Goal: Ask a question

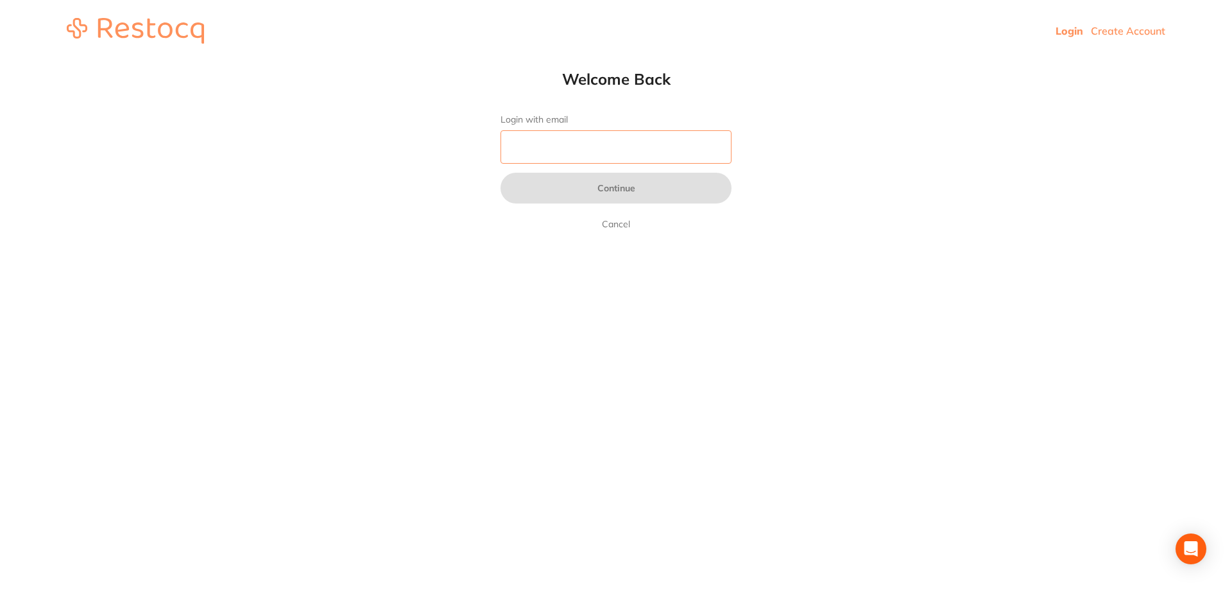
click at [684, 150] on input "Login with email" at bounding box center [616, 146] width 231 height 33
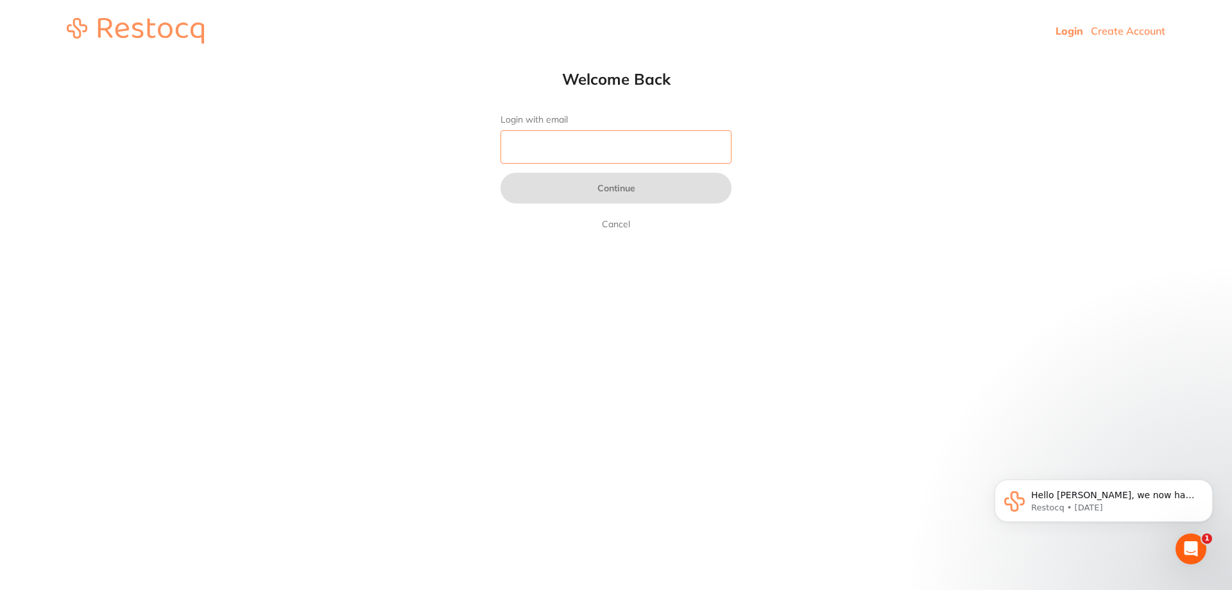
type input "[EMAIL_ADDRESS][DOMAIN_NAME]"
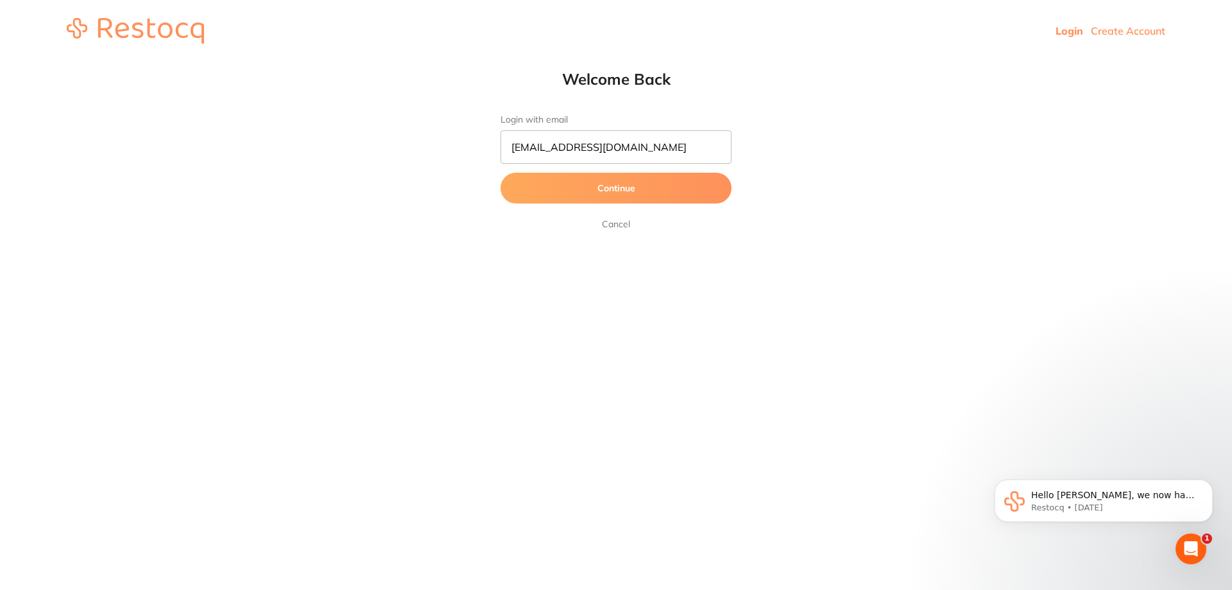
click at [688, 190] on button "Continue" at bounding box center [616, 188] width 231 height 31
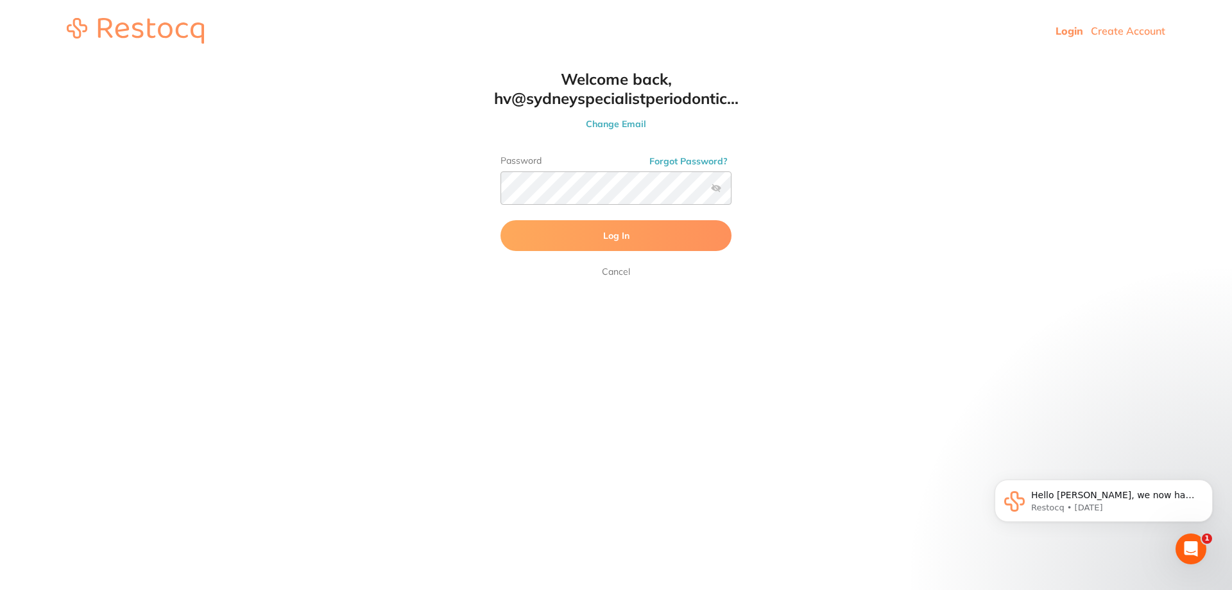
click at [578, 227] on button "Log In" at bounding box center [616, 235] width 231 height 31
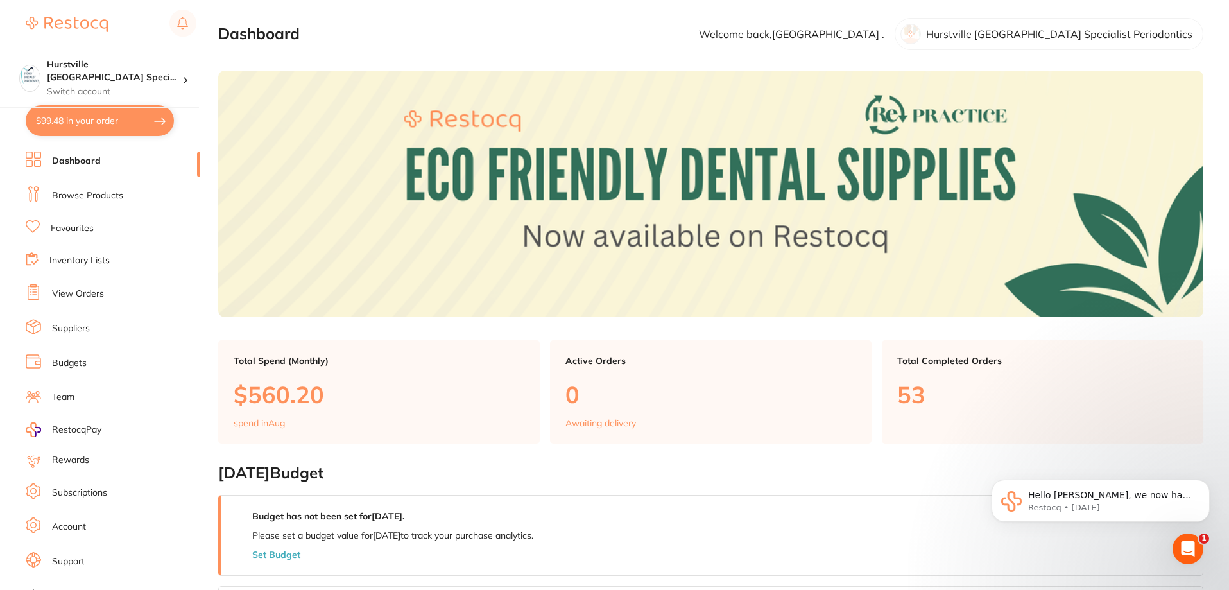
click at [89, 124] on button "$99.48 in your order" at bounding box center [100, 120] width 148 height 31
checkbox input "true"
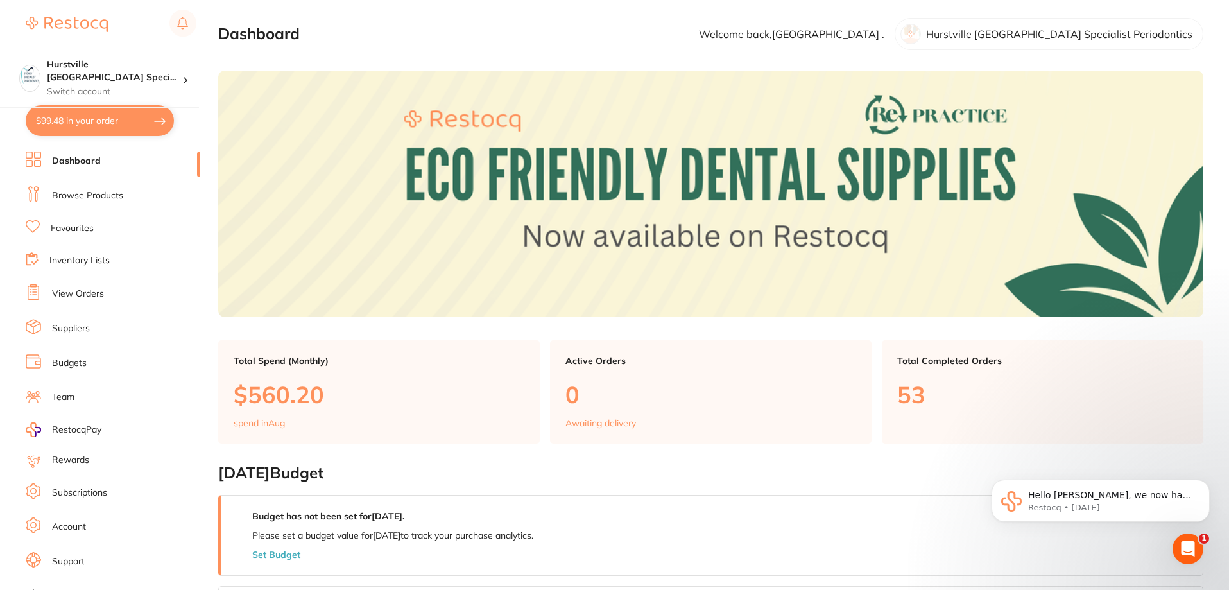
checkbox input "true"
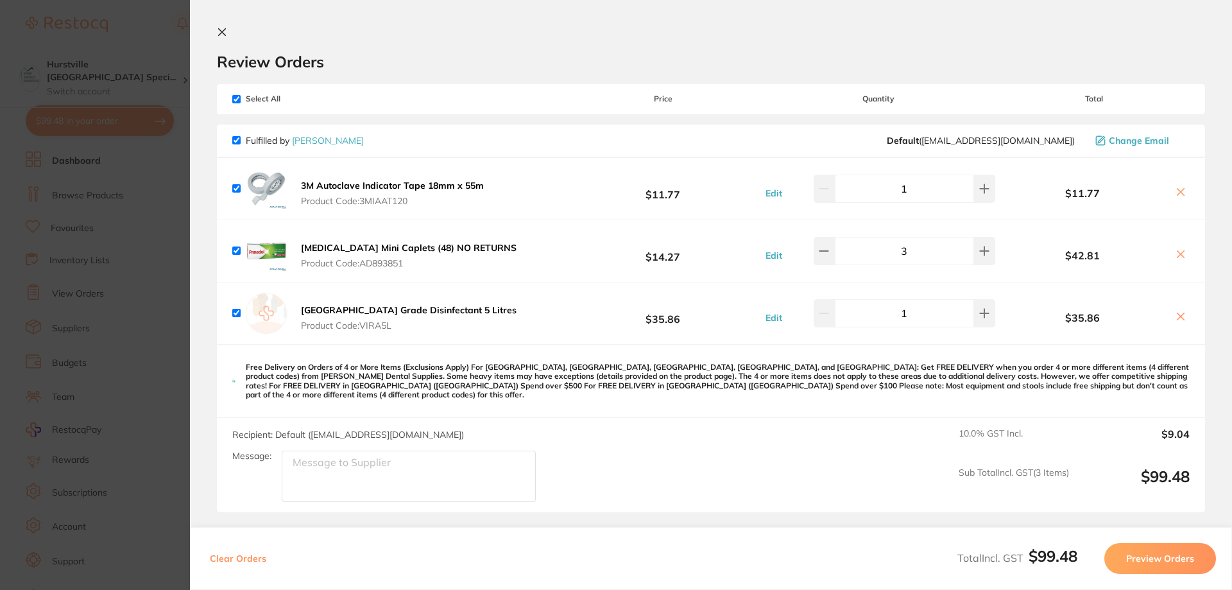
click at [1178, 193] on icon at bounding box center [1181, 192] width 7 height 7
checkbox input "false"
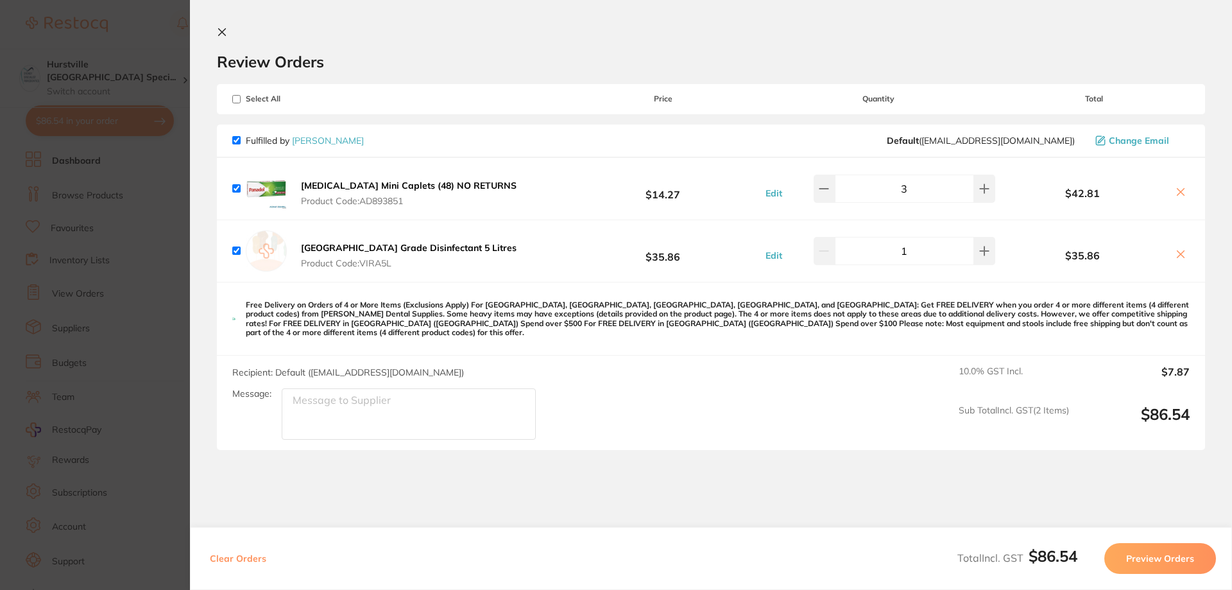
click at [1178, 255] on icon at bounding box center [1181, 254] width 7 height 7
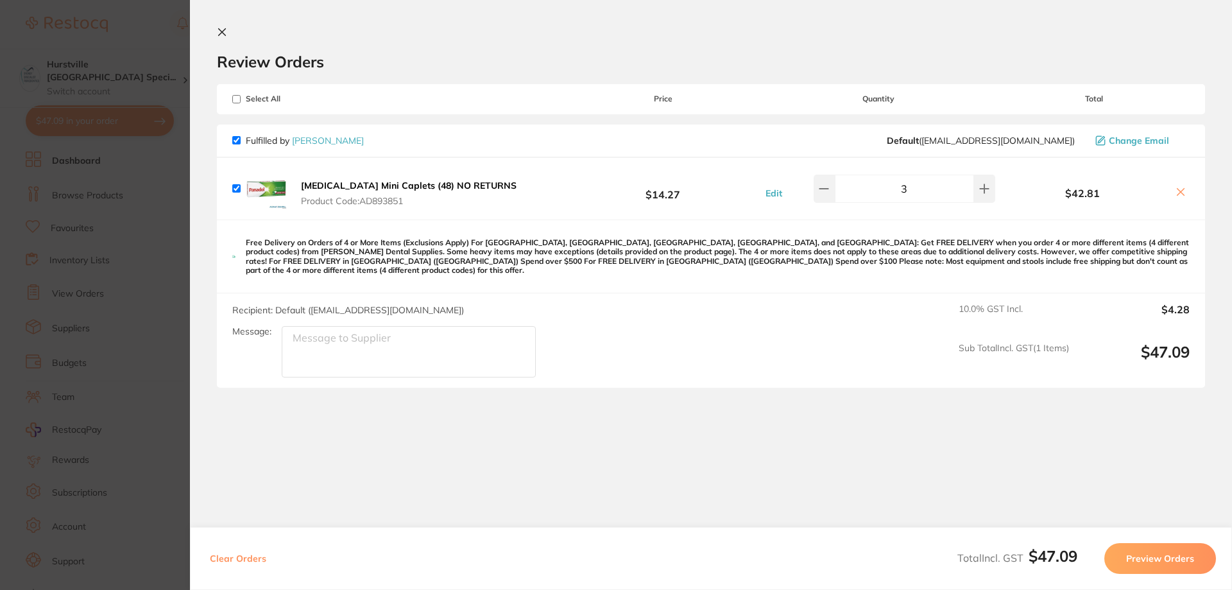
click at [1176, 191] on icon at bounding box center [1181, 192] width 10 height 10
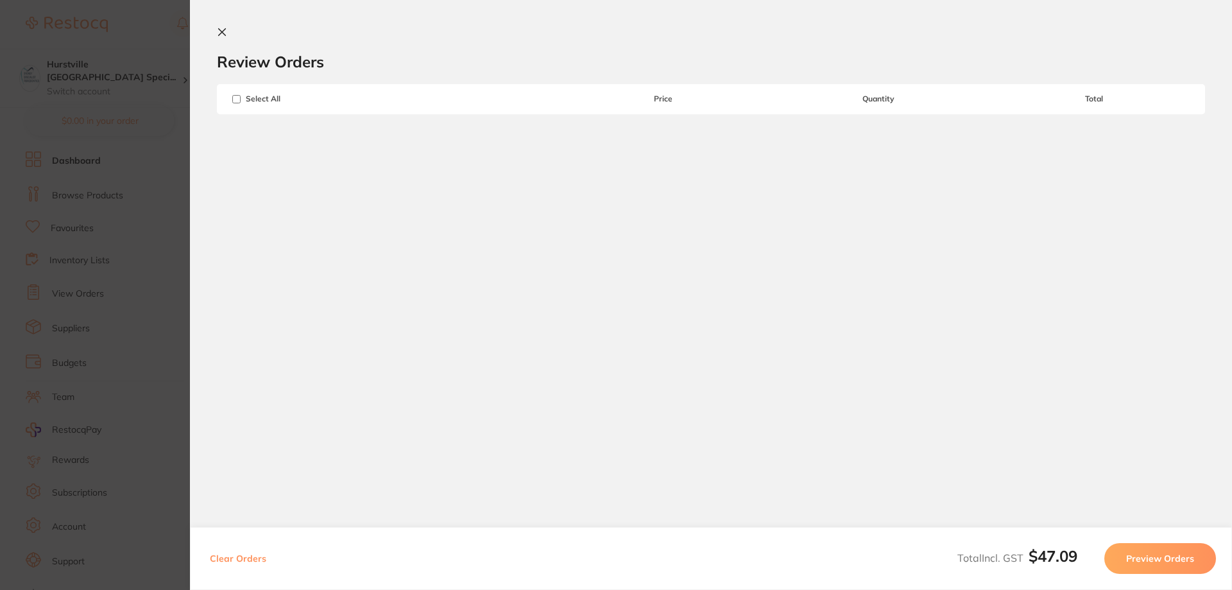
click at [224, 33] on icon at bounding box center [222, 32] width 7 height 7
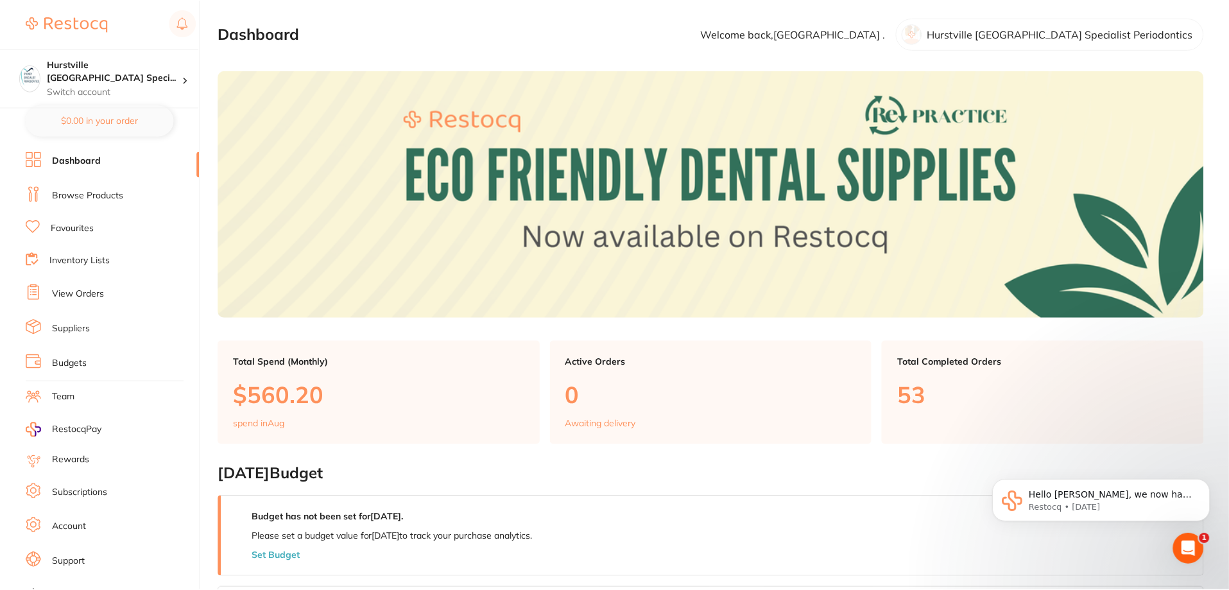
scroll to position [1, 0]
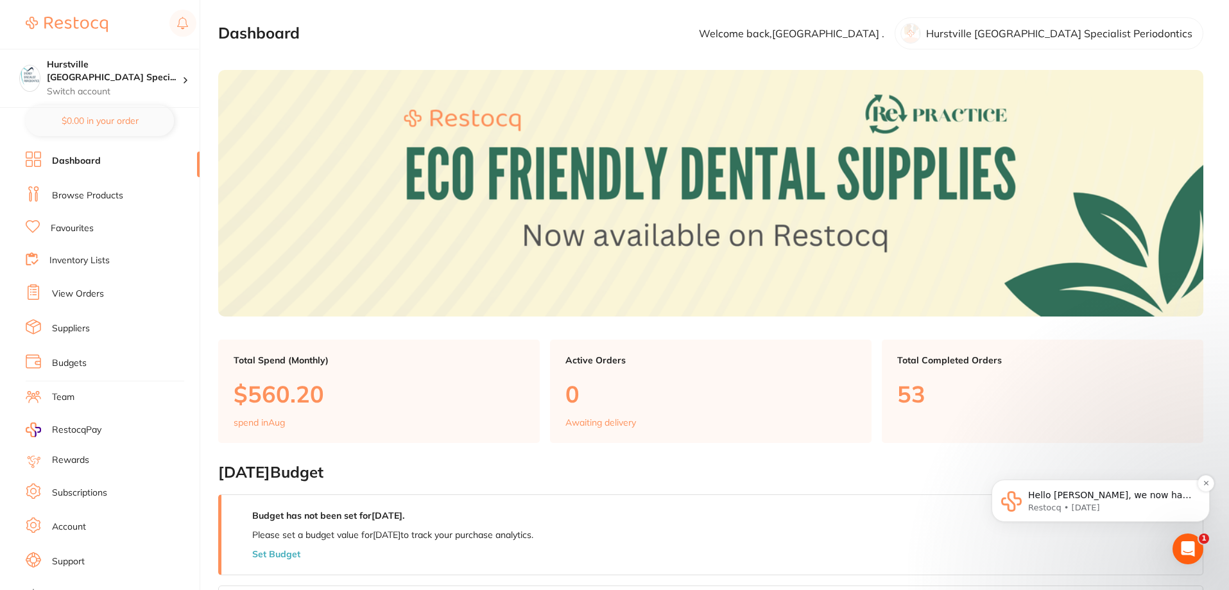
click at [1118, 498] on p "Hello [PERSON_NAME], we now have added the product for you, it's been included …" at bounding box center [1111, 495] width 166 height 13
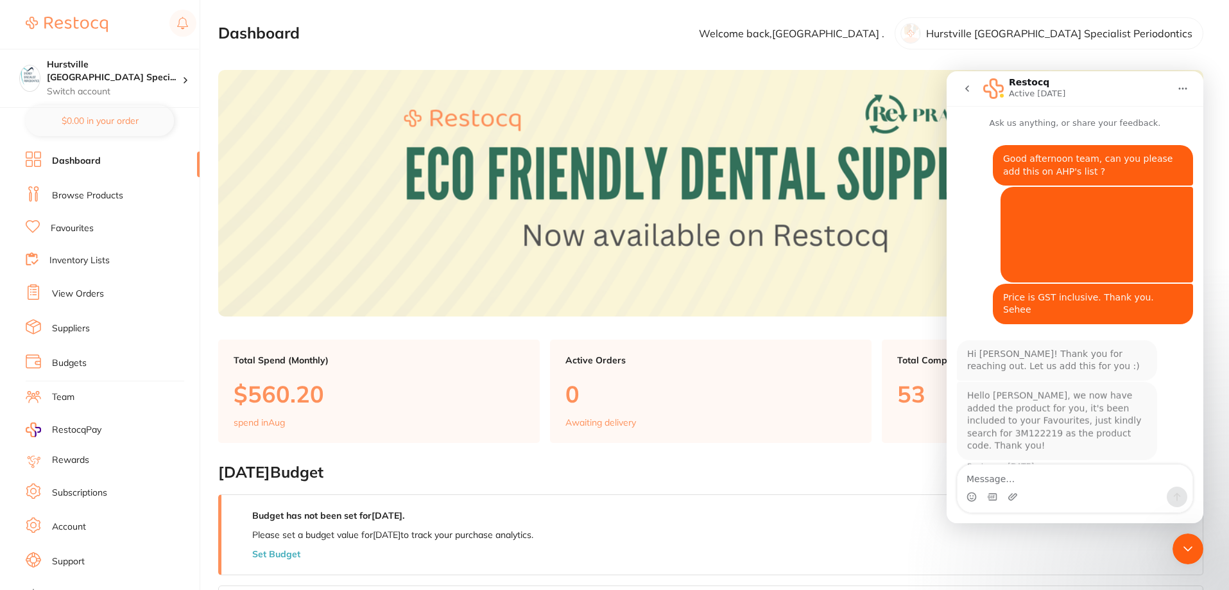
scroll to position [2, 0]
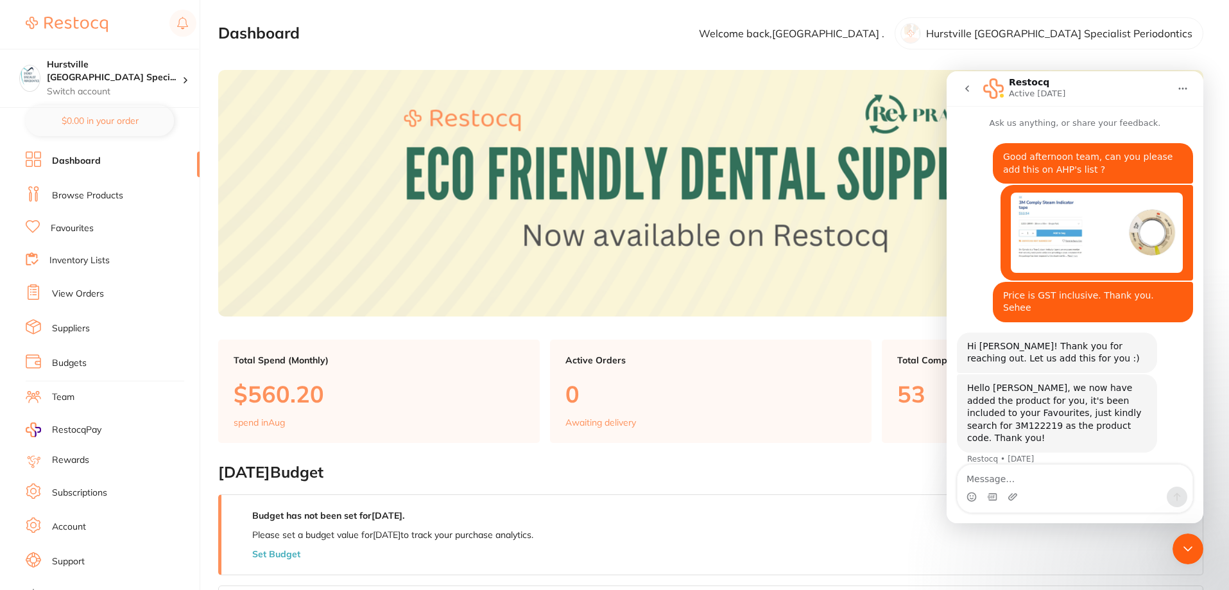
click at [1012, 479] on textarea "Message…" at bounding box center [1075, 476] width 235 height 22
type textarea "Thank you. Have a great day"
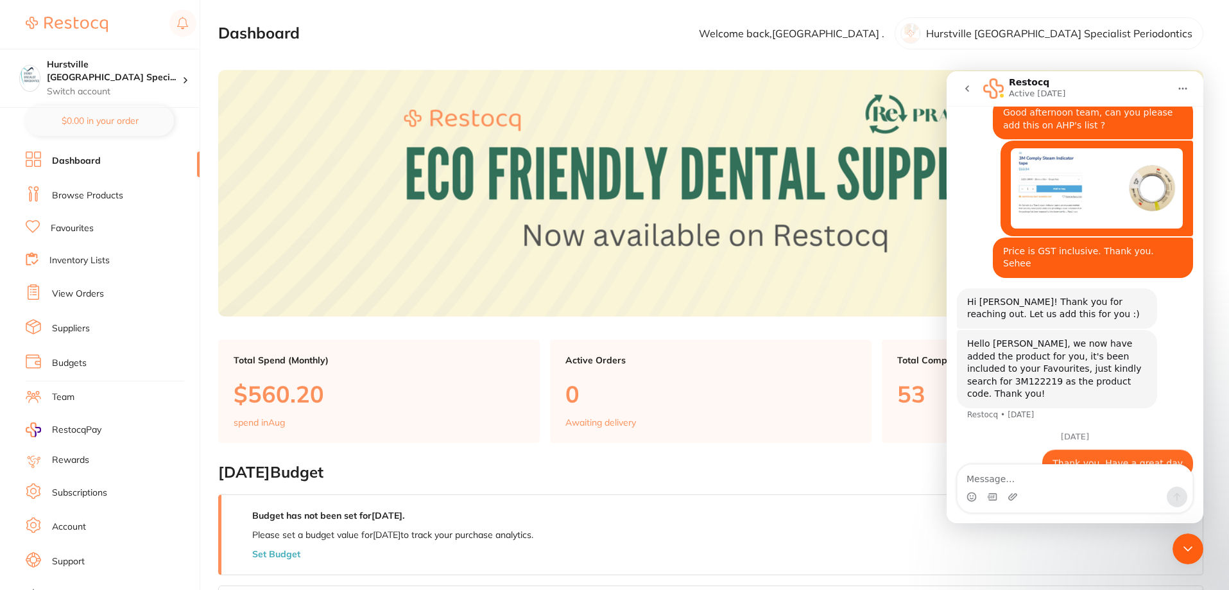
scroll to position [64, 0]
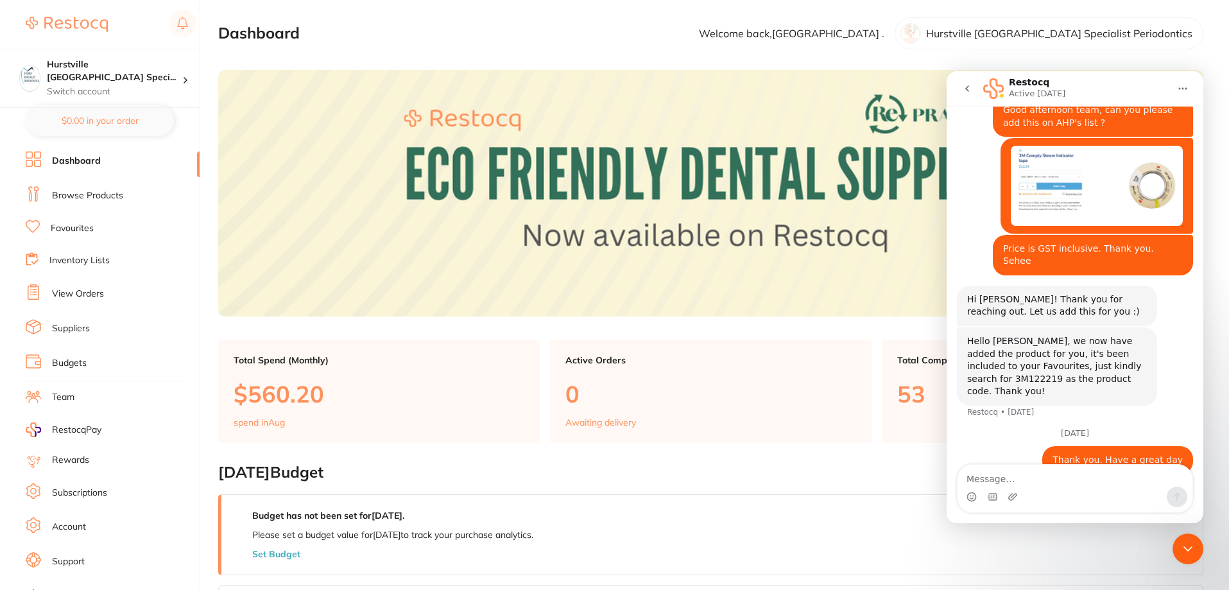
click at [1195, 535] on div "Close Intercom Messenger" at bounding box center [1188, 548] width 31 height 31
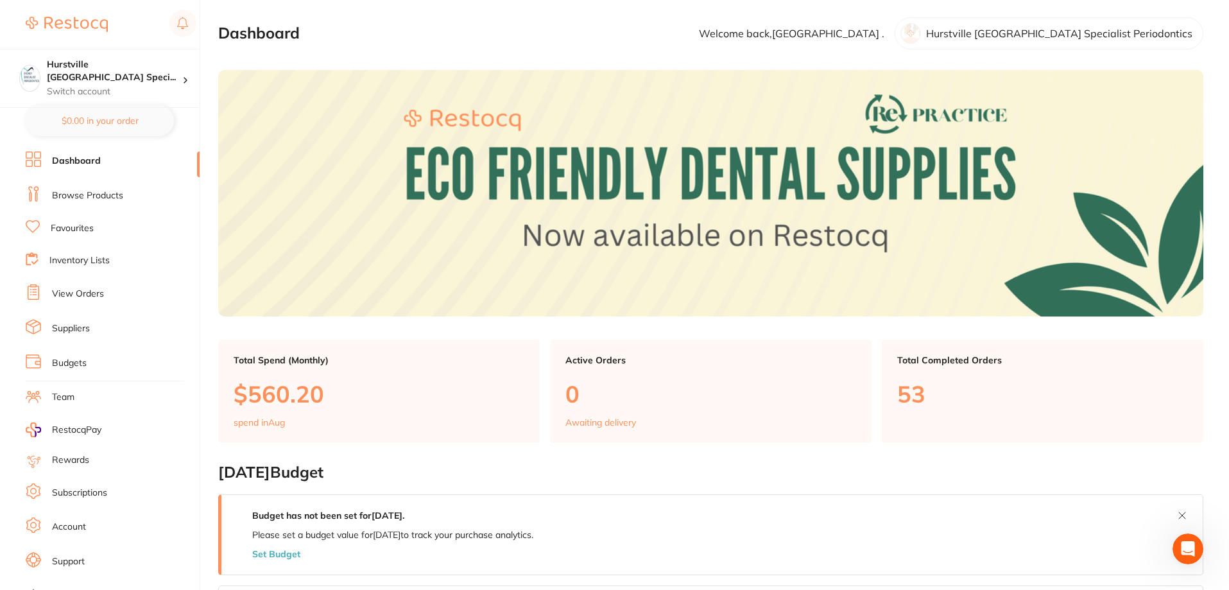
click at [82, 191] on link "Browse Products" at bounding box center [87, 195] width 71 height 13
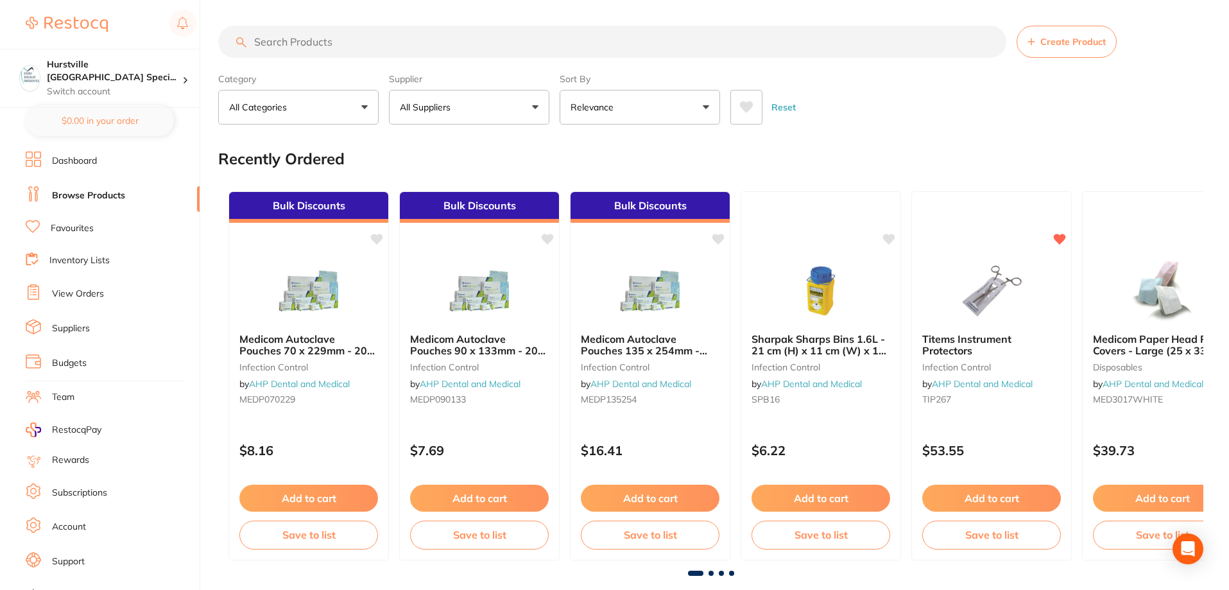
click at [89, 229] on link "Favourites" at bounding box center [72, 228] width 43 height 13
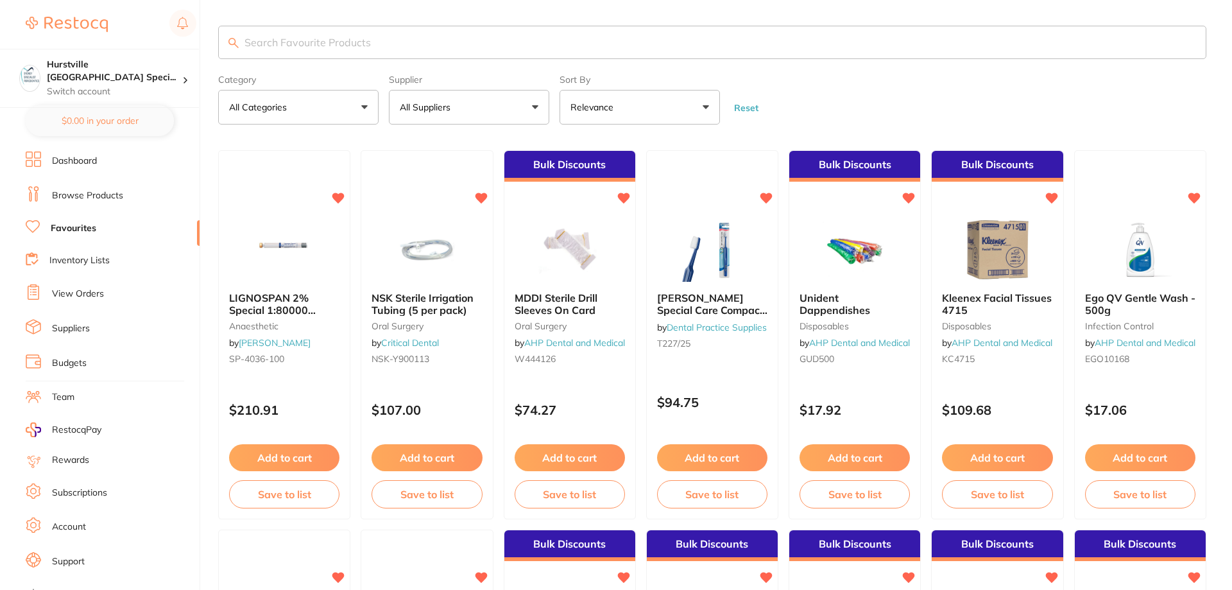
click at [352, 48] on input "search" at bounding box center [712, 42] width 989 height 33
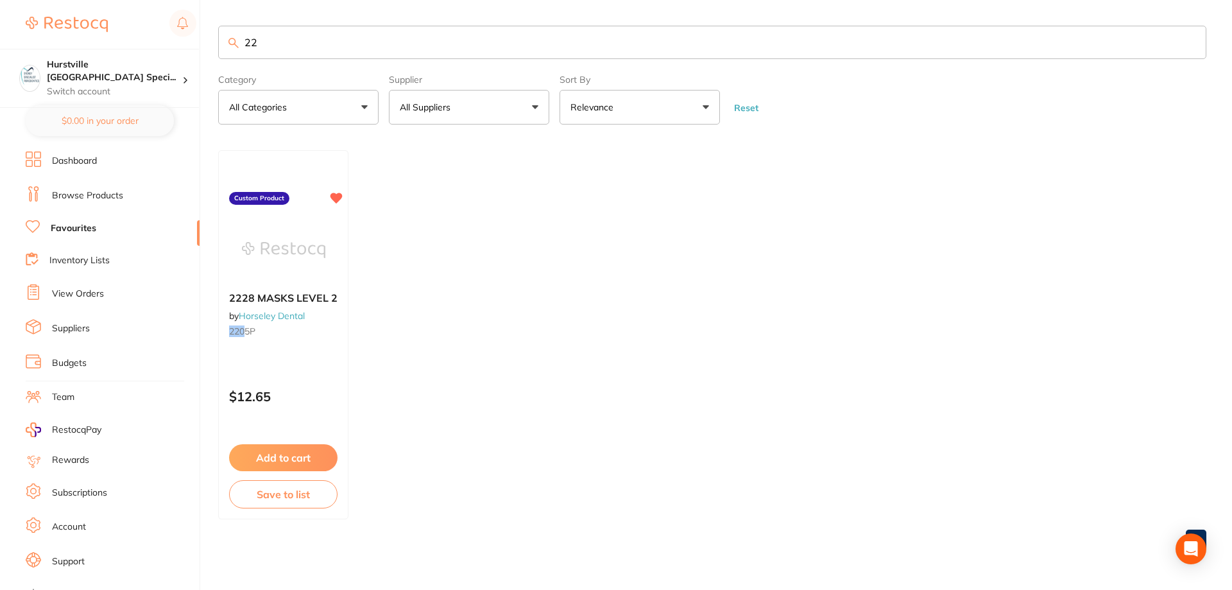
type input "2"
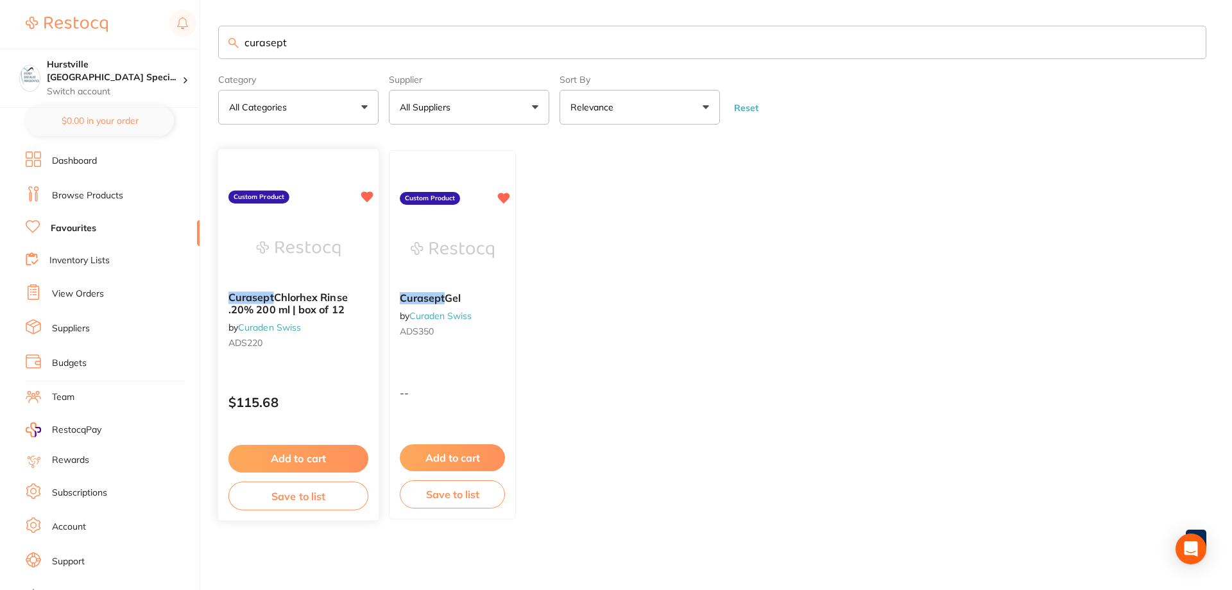
type input "curasept"
click at [318, 299] on span "Chlorhex Rinse .20% 200 ml | box of 12" at bounding box center [288, 303] width 119 height 25
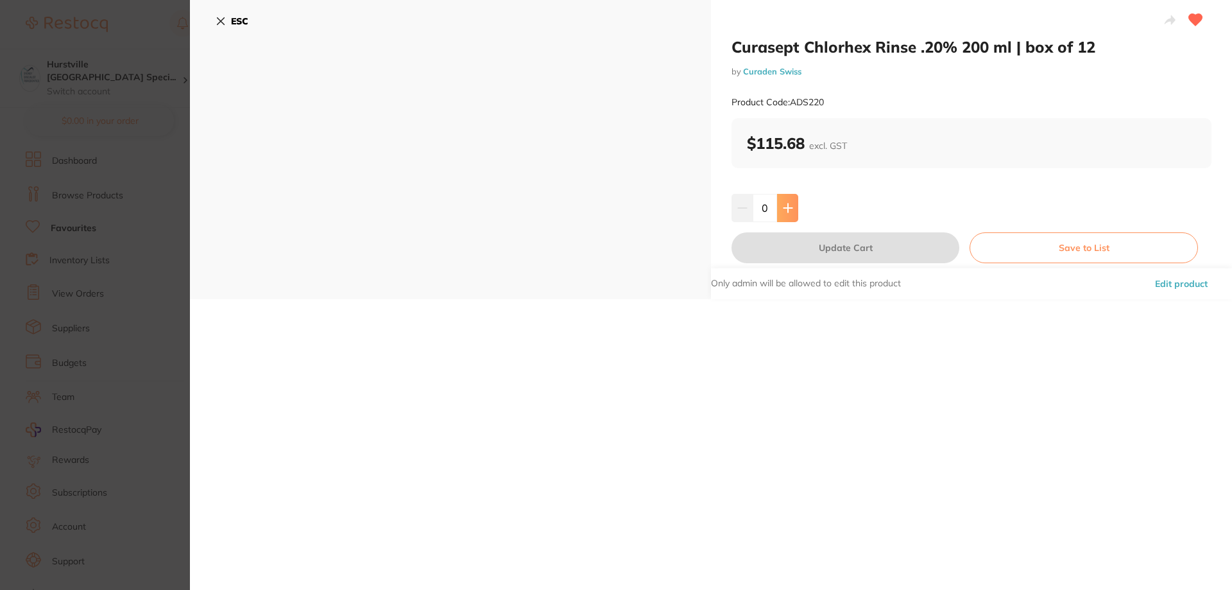
click at [786, 207] on icon at bounding box center [788, 207] width 8 height 8
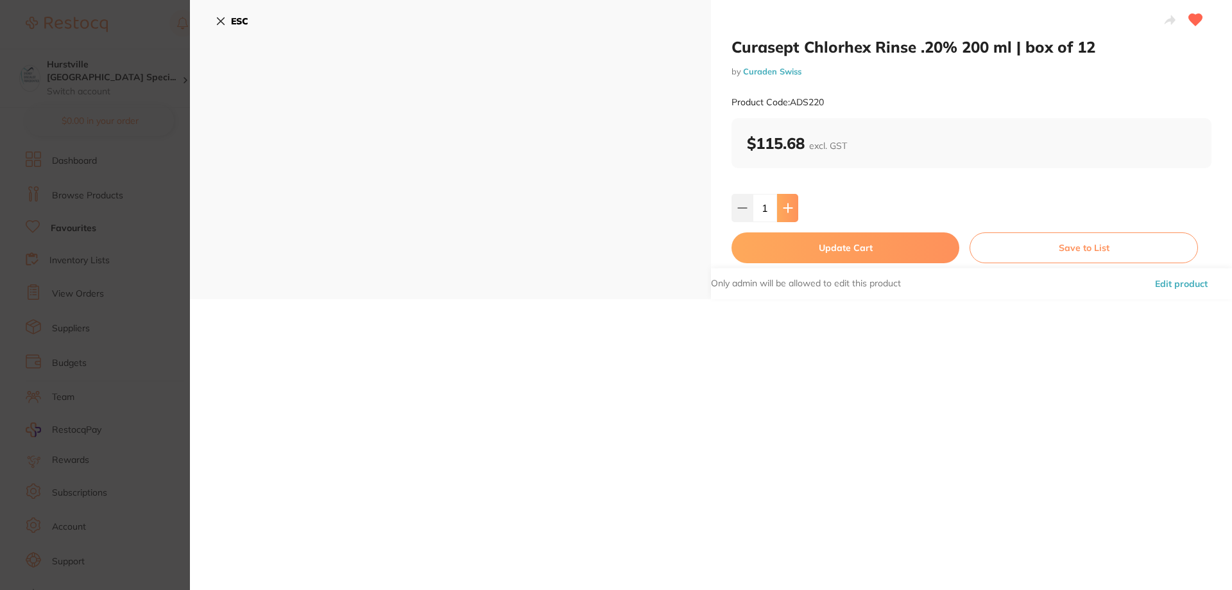
click at [786, 207] on icon at bounding box center [788, 207] width 8 height 8
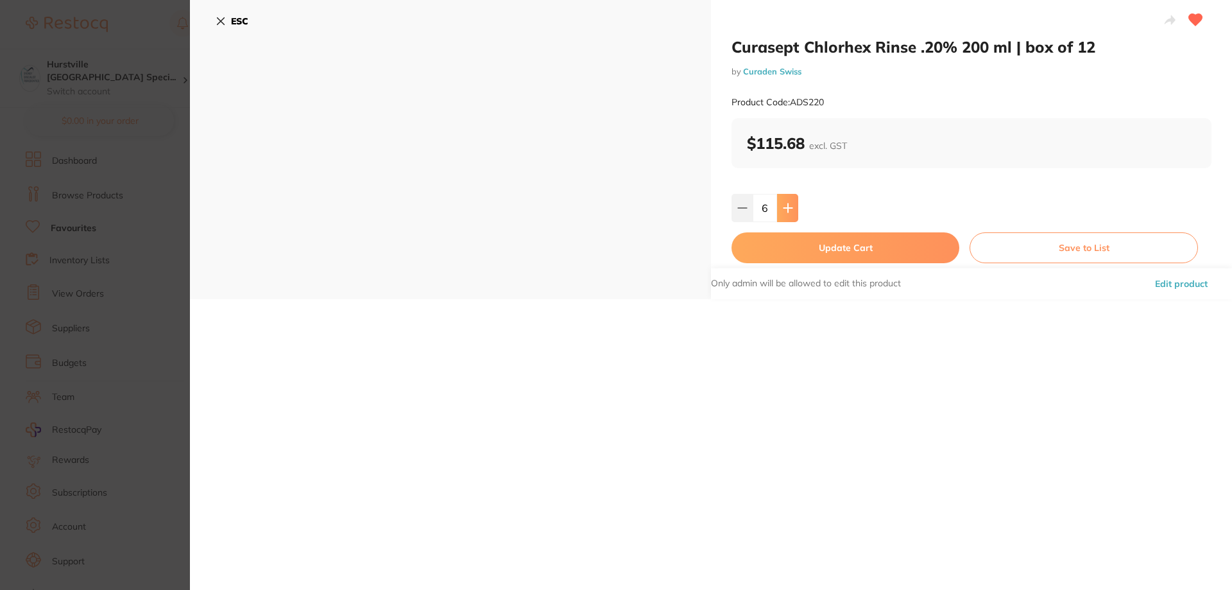
click at [786, 207] on icon at bounding box center [788, 207] width 8 height 8
click at [732, 212] on button at bounding box center [742, 208] width 21 height 28
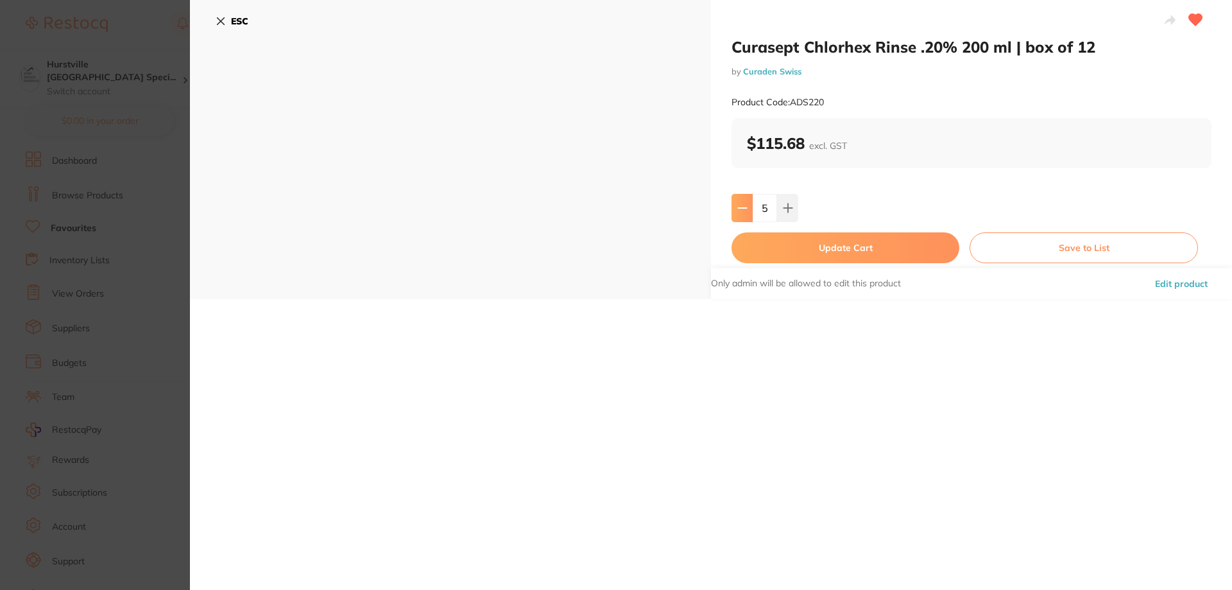
click at [732, 212] on button at bounding box center [742, 208] width 21 height 28
type input "4"
click at [763, 254] on button "Update Cart" at bounding box center [846, 247] width 228 height 31
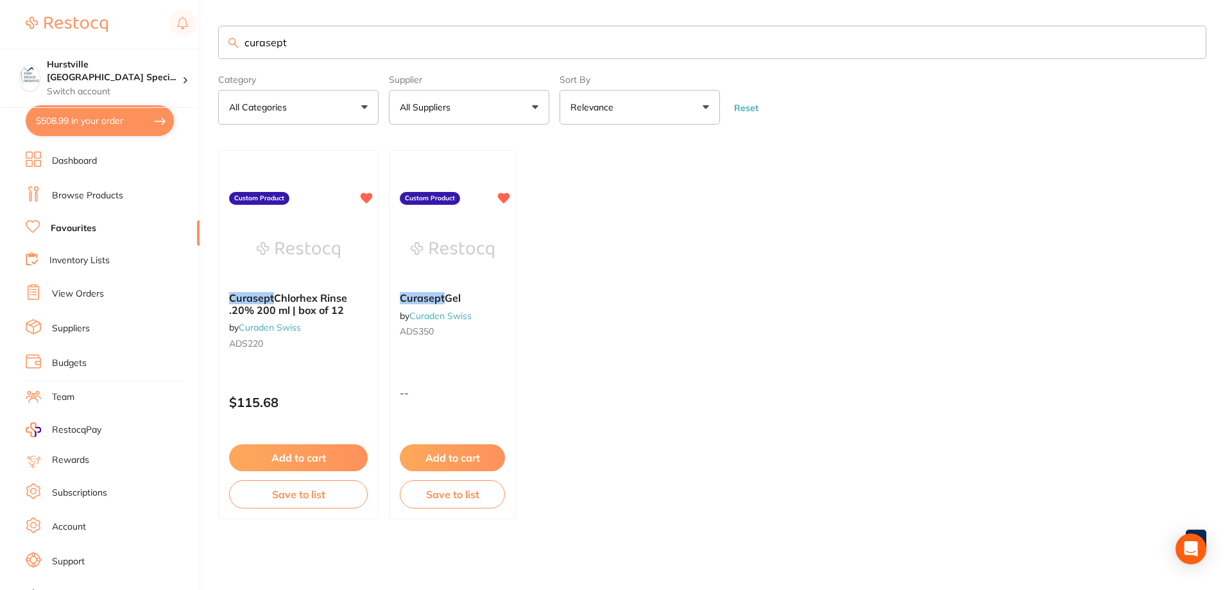
click at [95, 164] on link "Dashboard" at bounding box center [74, 161] width 45 height 13
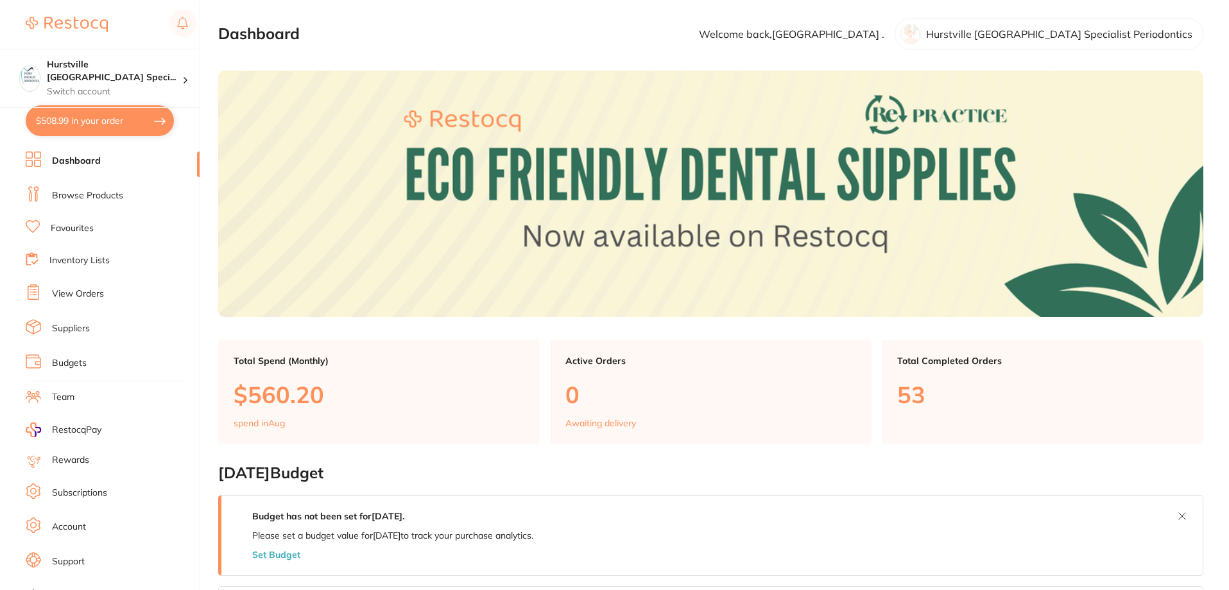
click at [110, 194] on link "Browse Products" at bounding box center [87, 195] width 71 height 13
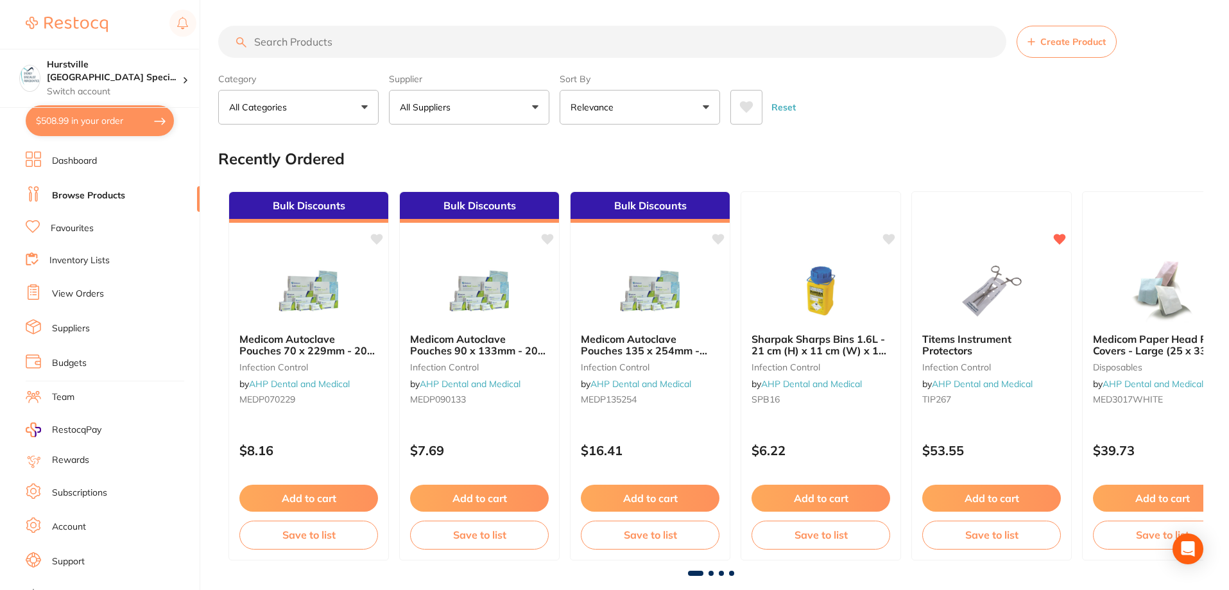
click at [517, 114] on button "All Suppliers" at bounding box center [469, 107] width 160 height 35
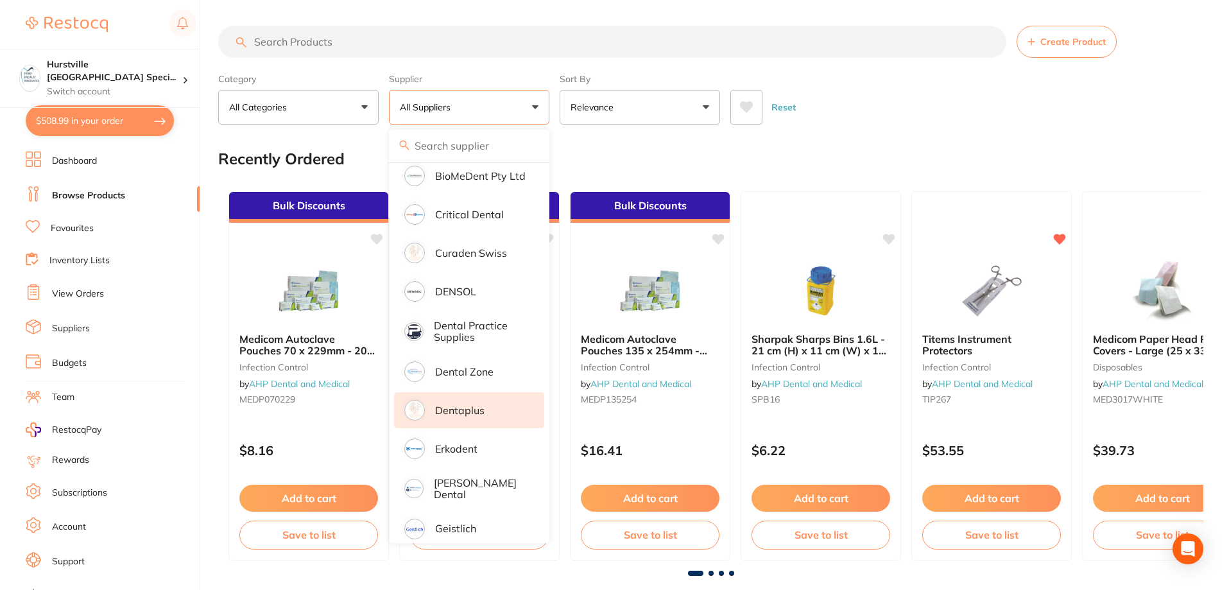
scroll to position [257, 0]
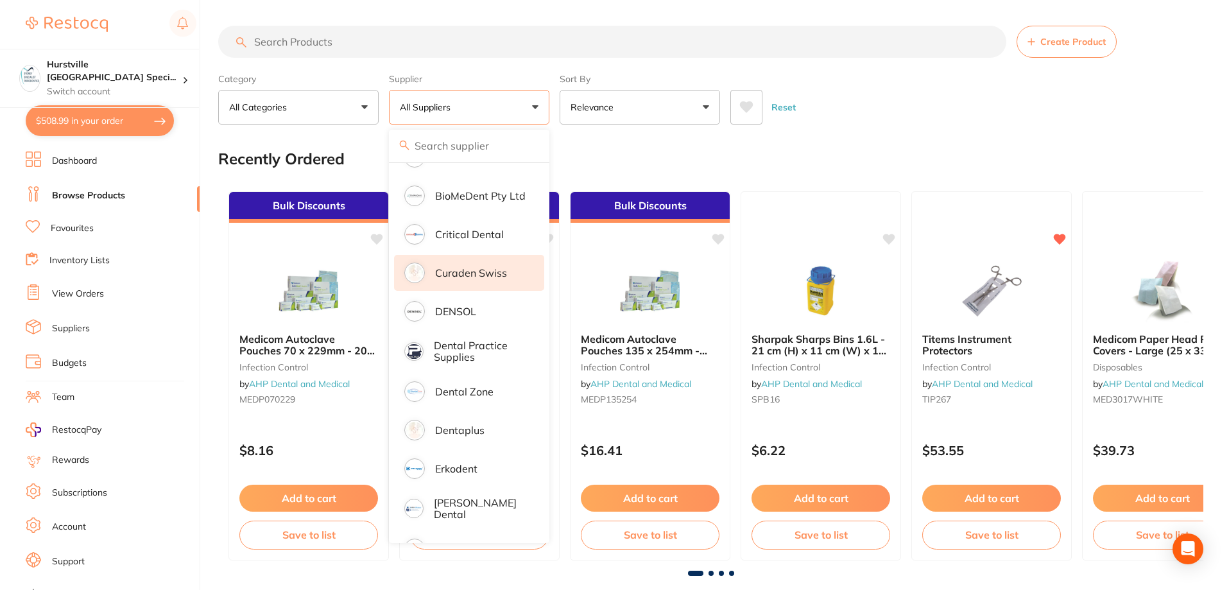
click at [483, 273] on p "Curaden Swiss" at bounding box center [471, 273] width 72 height 12
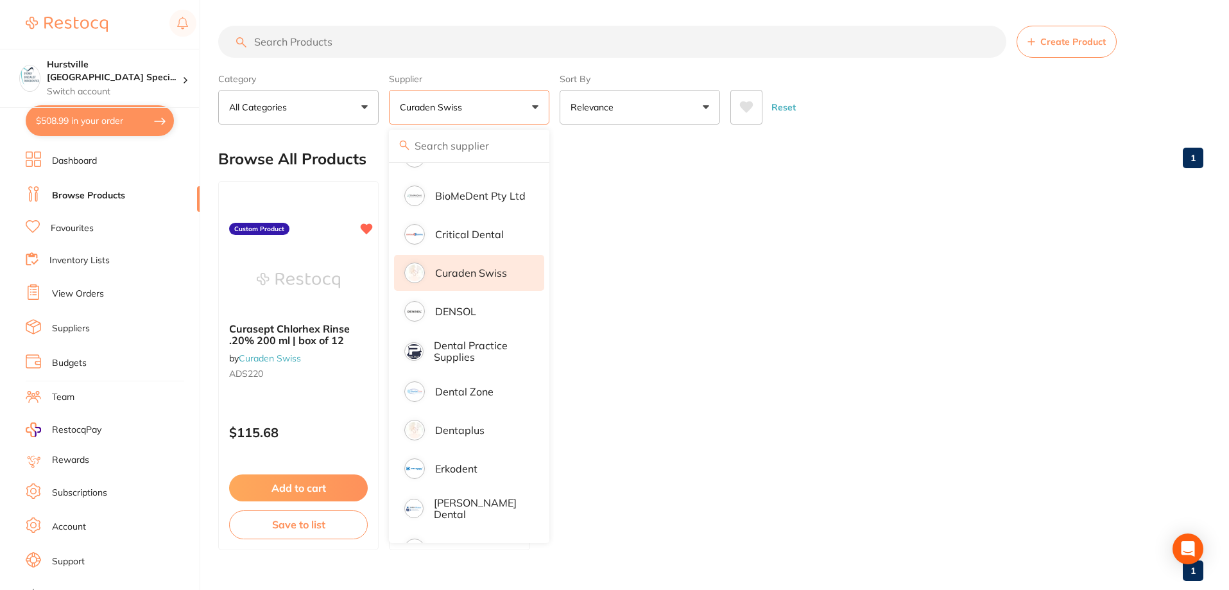
click at [789, 309] on ul "Curasept Chlorhex Rinse .20% 200 ml | box of 12 by Curaden Swiss ADS220 Custom …" at bounding box center [710, 365] width 985 height 369
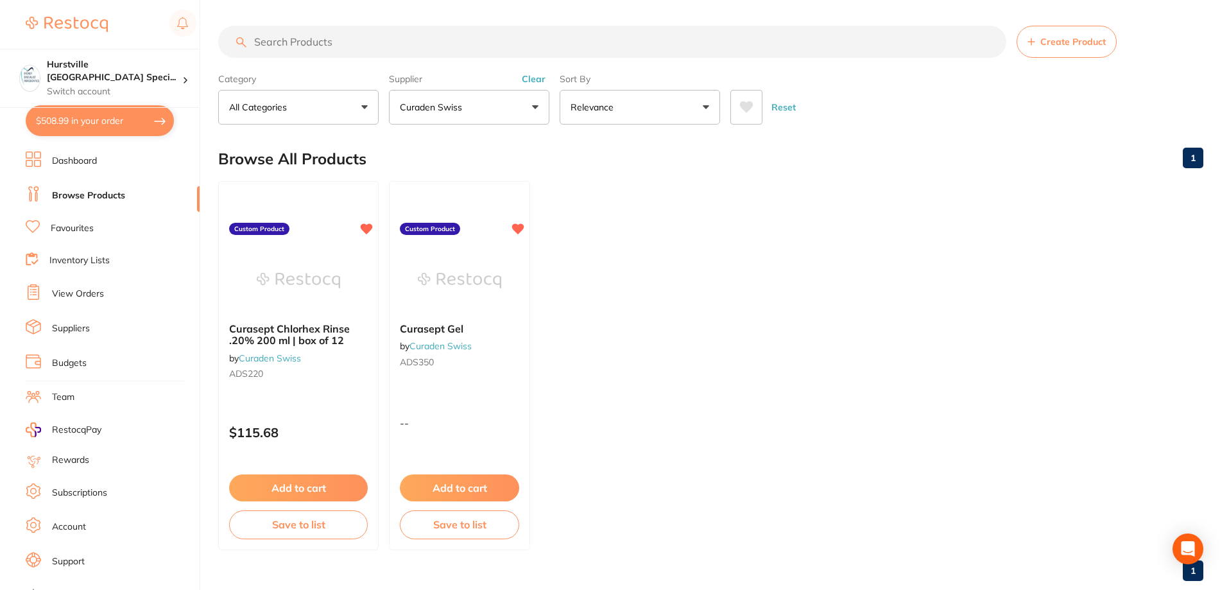
click at [112, 124] on button "$508.99 in your order" at bounding box center [100, 120] width 148 height 31
checkbox input "true"
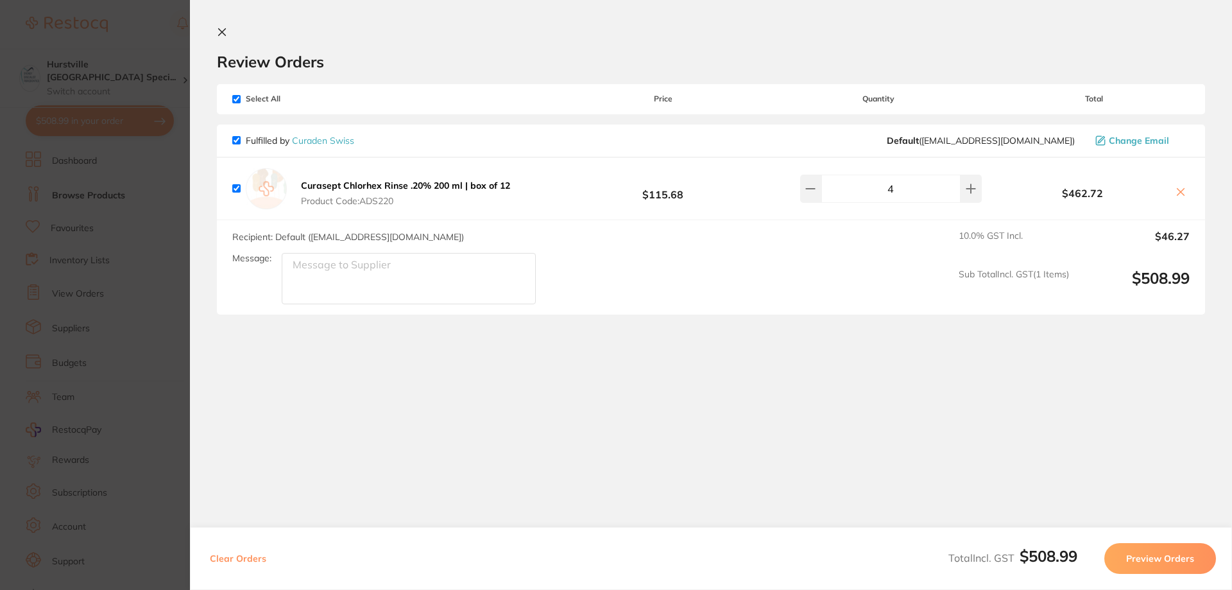
click at [1161, 561] on button "Preview Orders" at bounding box center [1161, 558] width 112 height 31
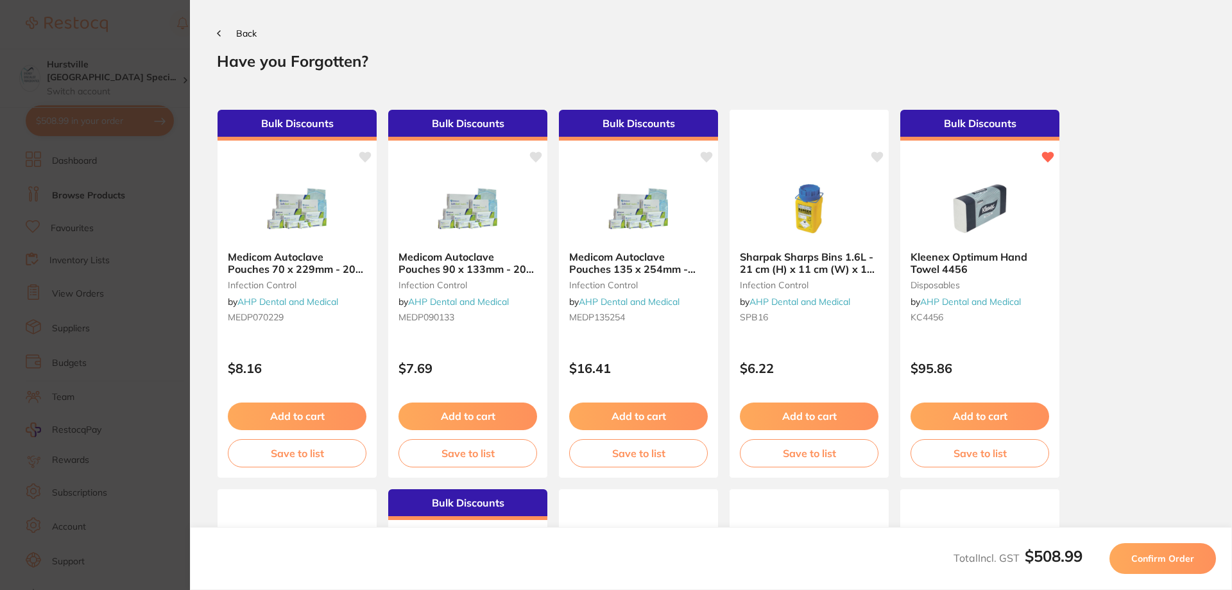
click at [1164, 558] on span "Confirm Order" at bounding box center [1163, 559] width 63 height 12
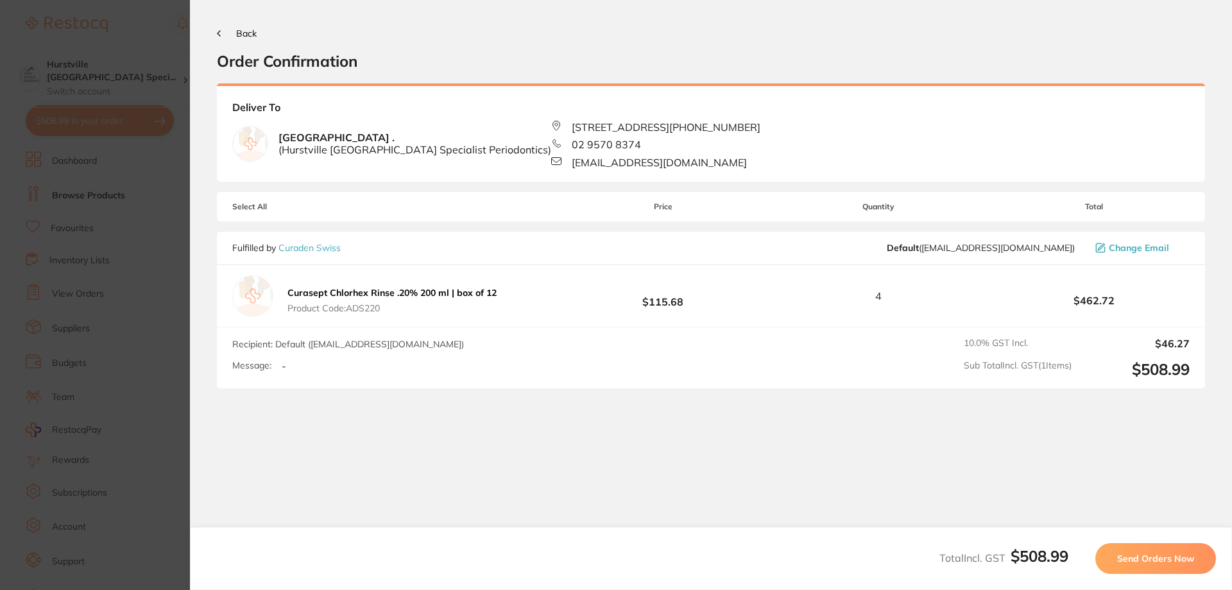
click at [1184, 553] on span "Send Orders Now" at bounding box center [1156, 559] width 77 height 12
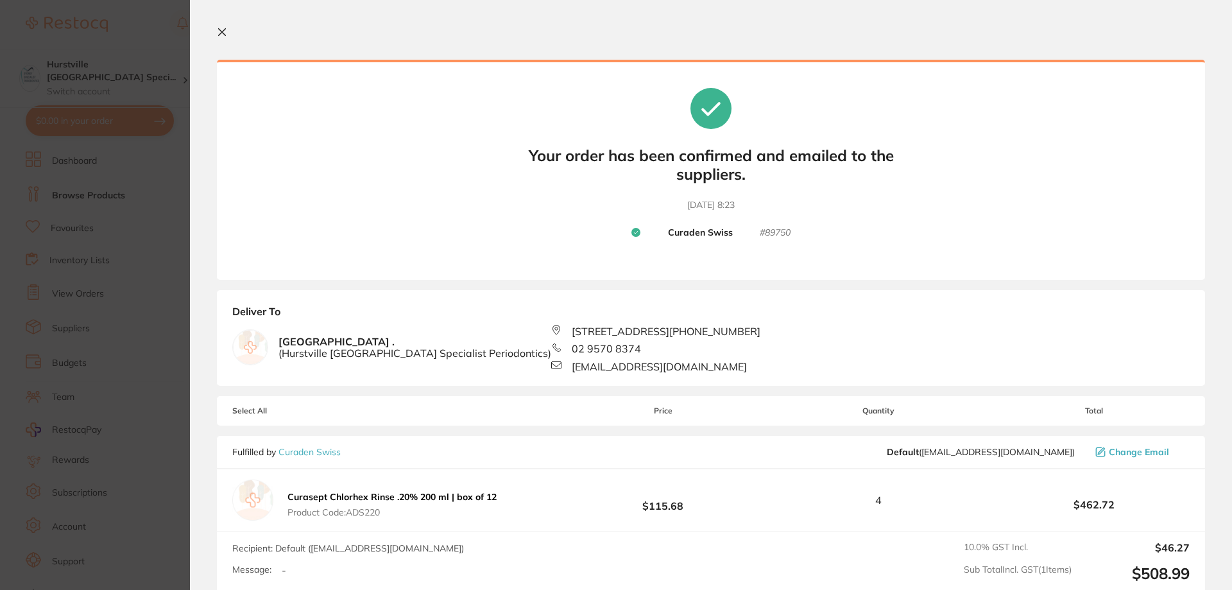
click at [227, 27] on icon at bounding box center [222, 32] width 10 height 10
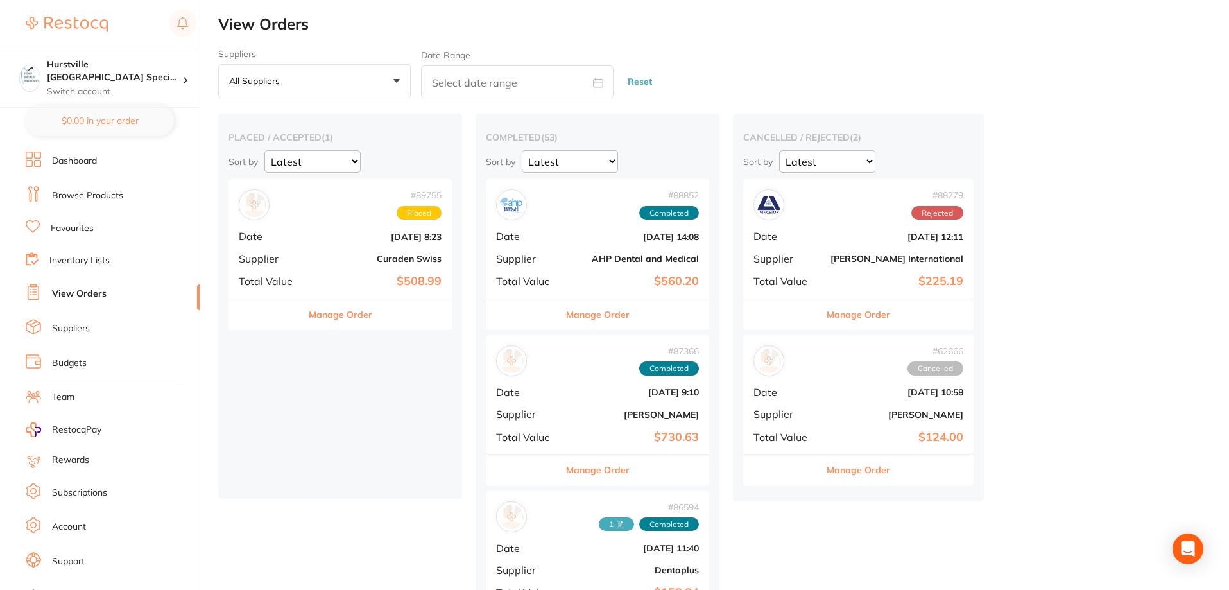
click at [77, 292] on link "View Orders" at bounding box center [79, 294] width 55 height 13
click at [90, 194] on link "Browse Products" at bounding box center [87, 195] width 71 height 13
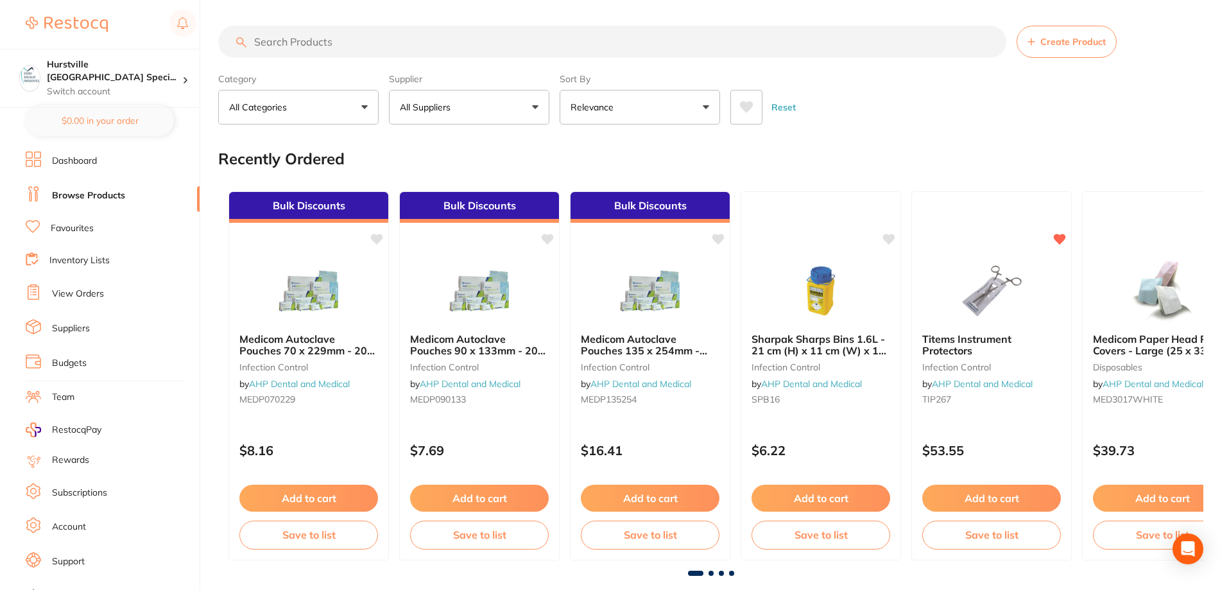
click at [281, 46] on input "search" at bounding box center [612, 42] width 788 height 32
type input "[PERSON_NAME]"
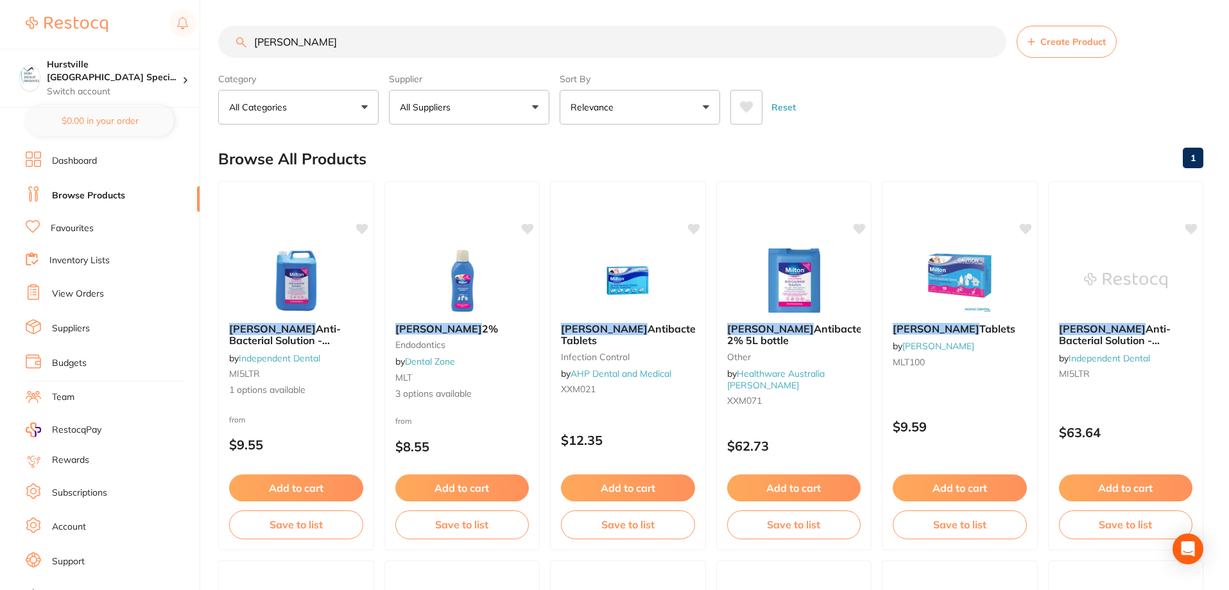
click at [488, 117] on button "All Suppliers" at bounding box center [469, 107] width 160 height 35
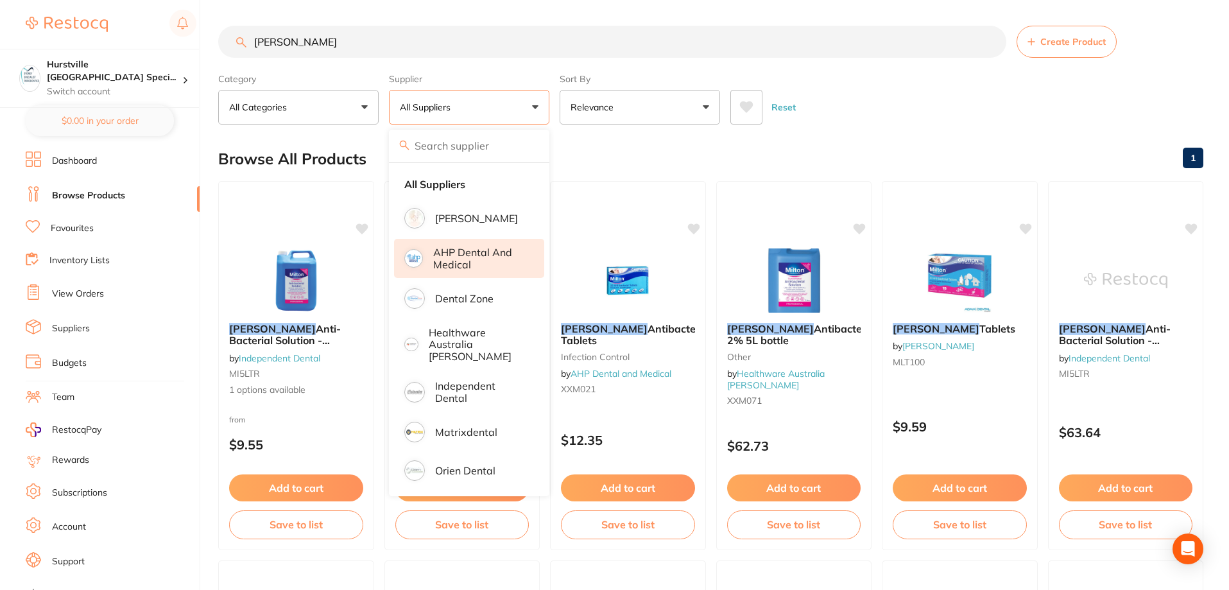
click at [460, 254] on p "AHP Dental and Medical" at bounding box center [479, 258] width 93 height 24
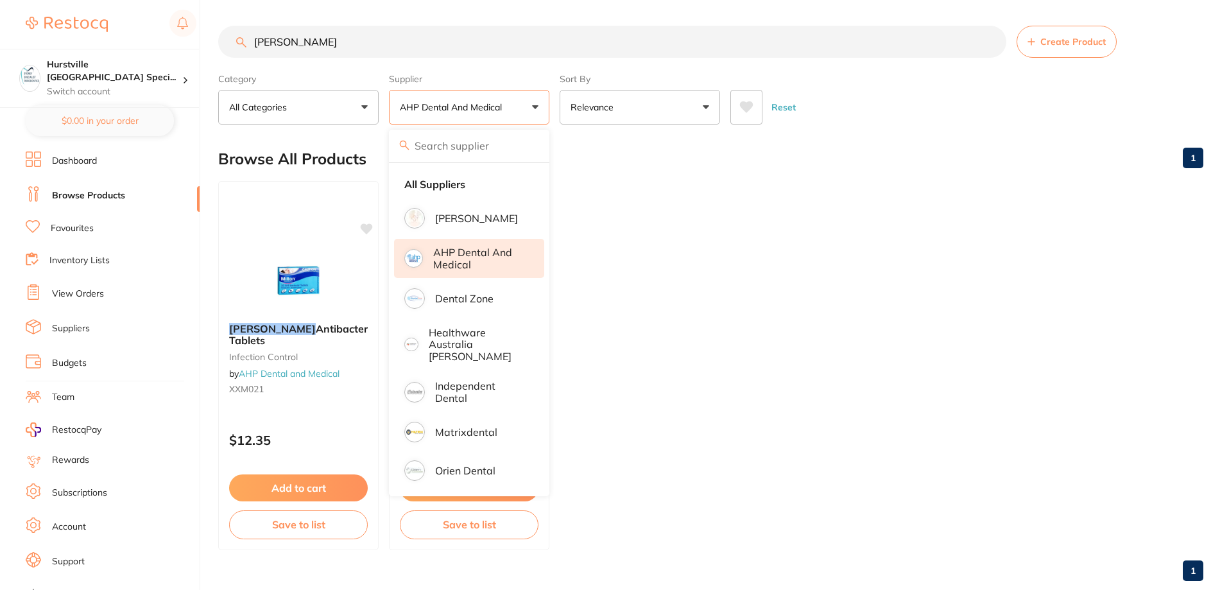
drag, startPoint x: 323, startPoint y: 39, endPoint x: 146, endPoint y: 39, distance: 177.2
click at [146, 39] on div "$0.00 Hurstville [GEOGRAPHIC_DATA] Speci... Switch account Hurstville [GEOGRAPH…" at bounding box center [614, 295] width 1229 height 590
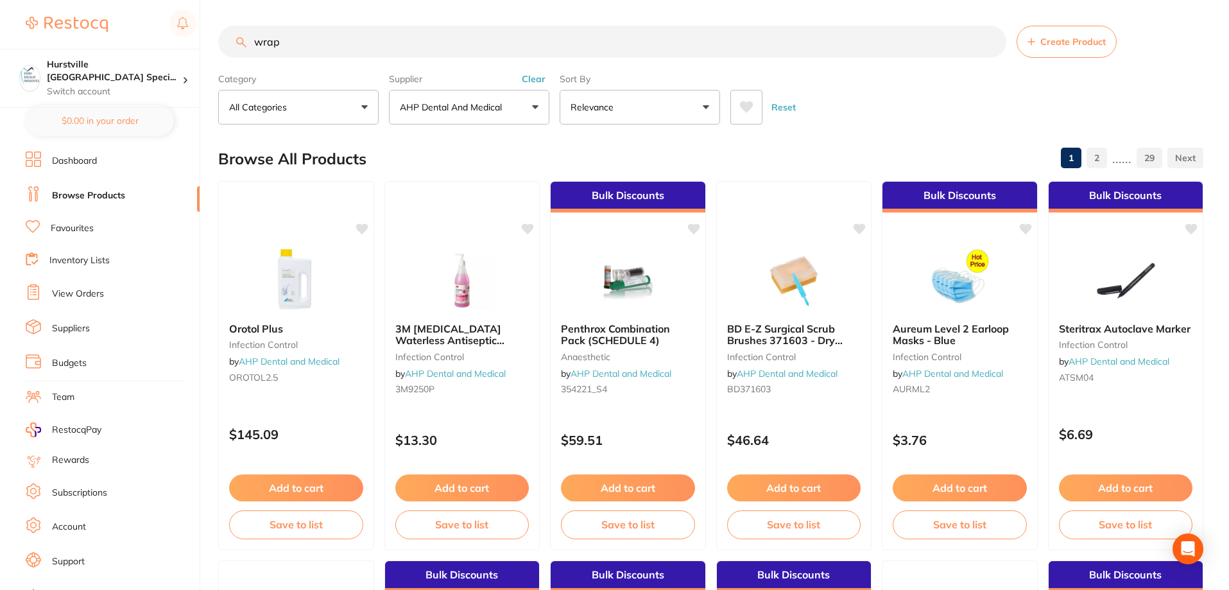
type input "wrap"
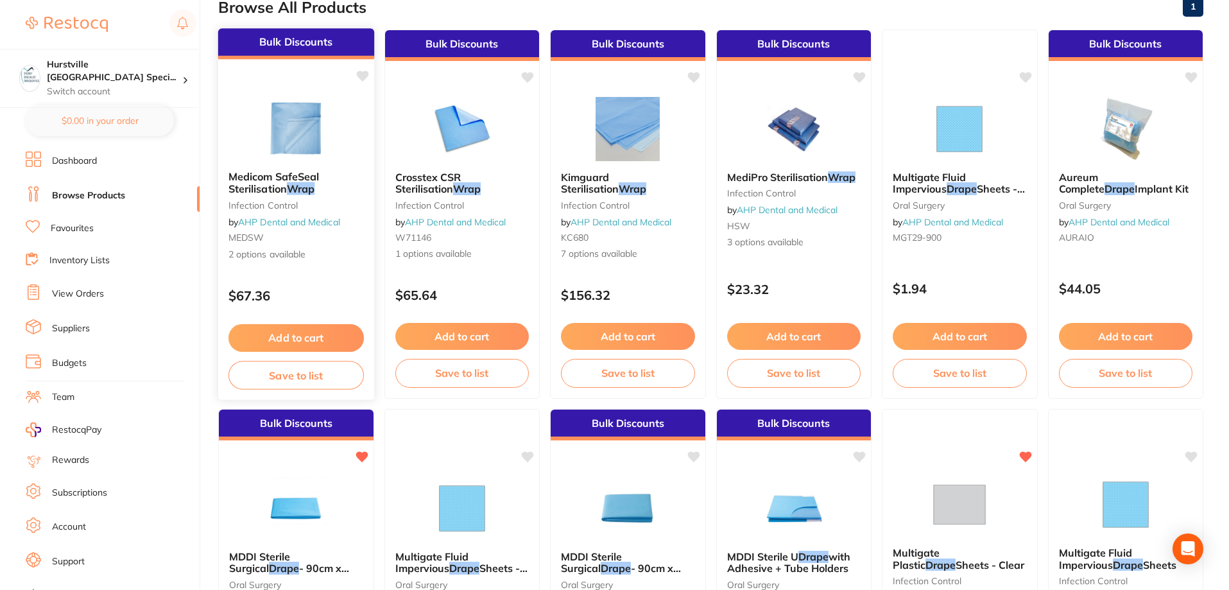
scroll to position [128, 0]
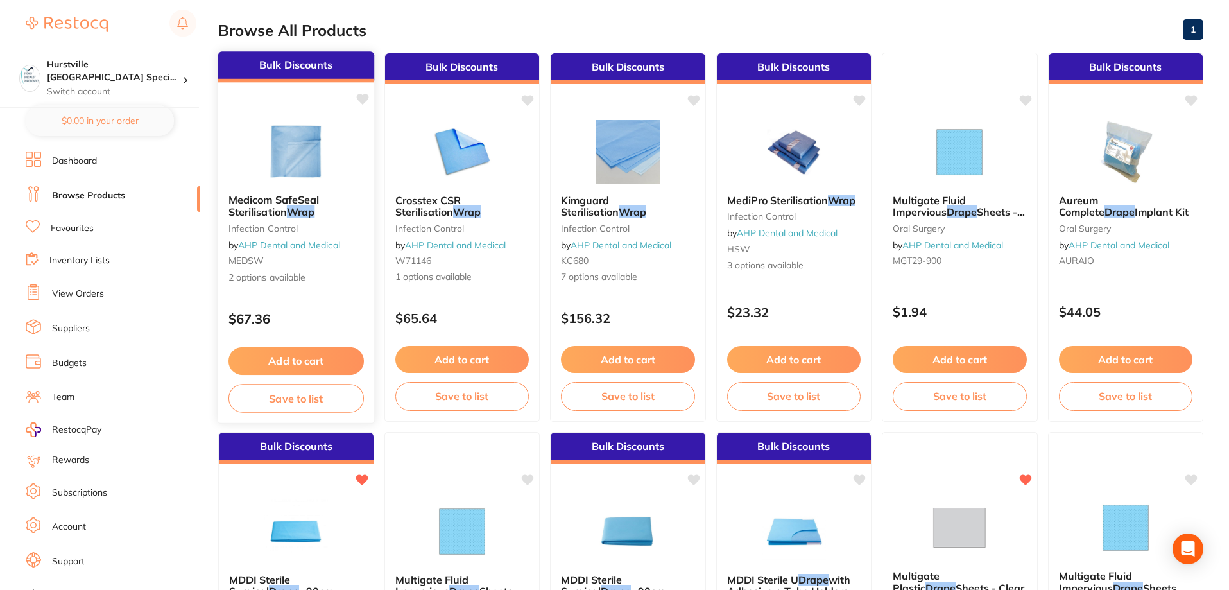
click at [288, 171] on img at bounding box center [296, 151] width 84 height 65
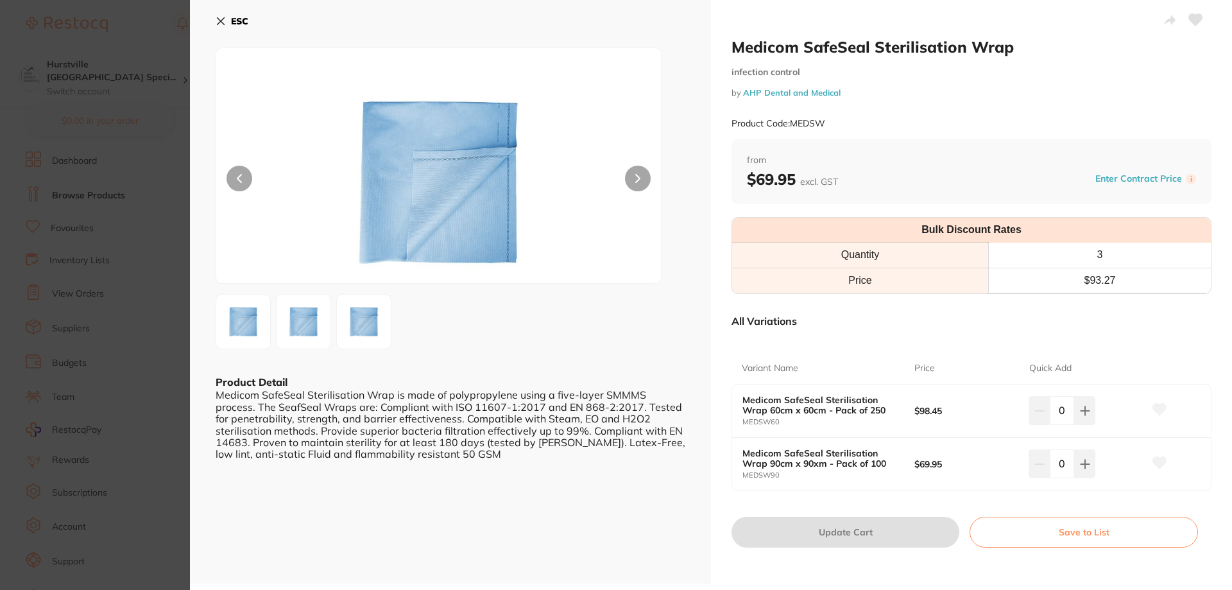
click at [217, 22] on icon at bounding box center [221, 21] width 10 height 10
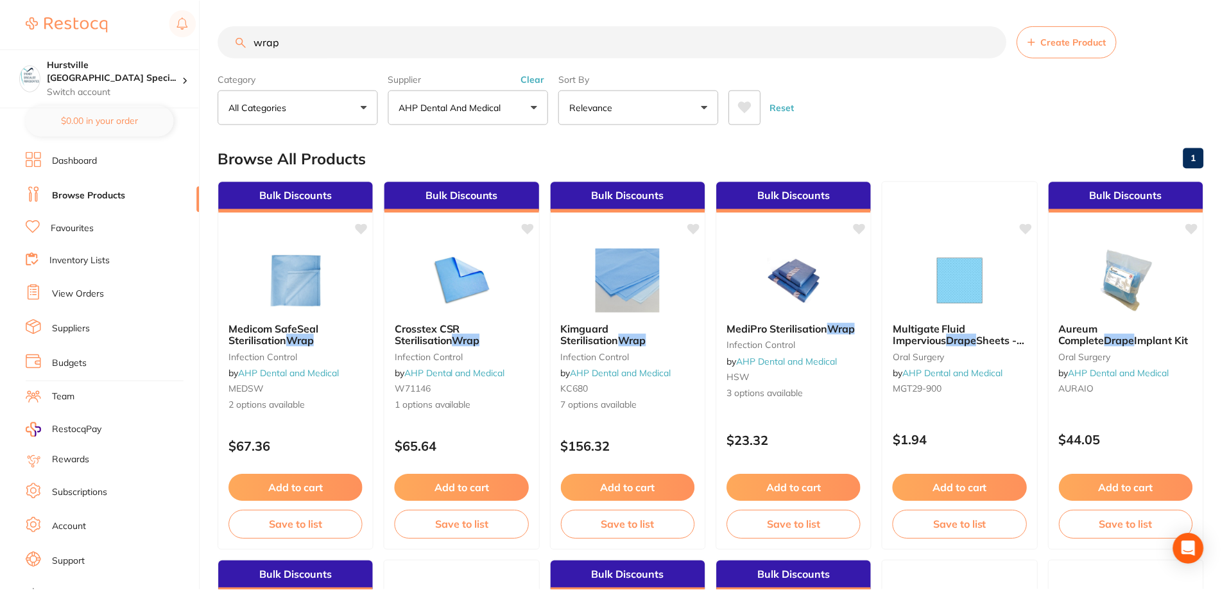
scroll to position [128, 0]
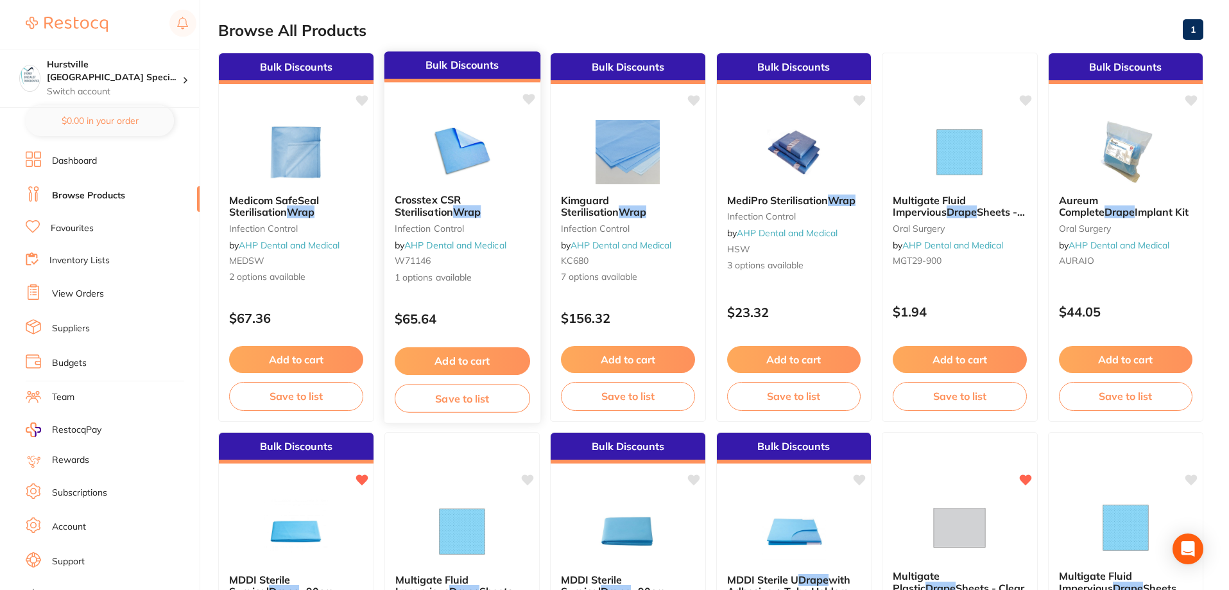
click at [473, 161] on img at bounding box center [462, 151] width 84 height 65
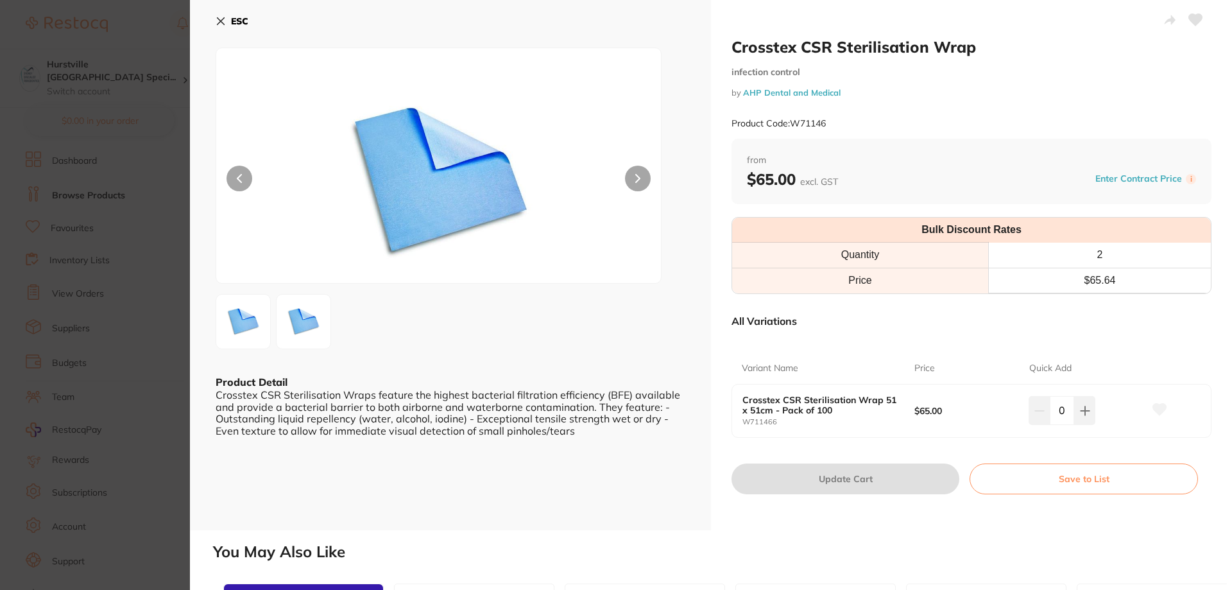
click at [216, 24] on icon at bounding box center [221, 21] width 10 height 10
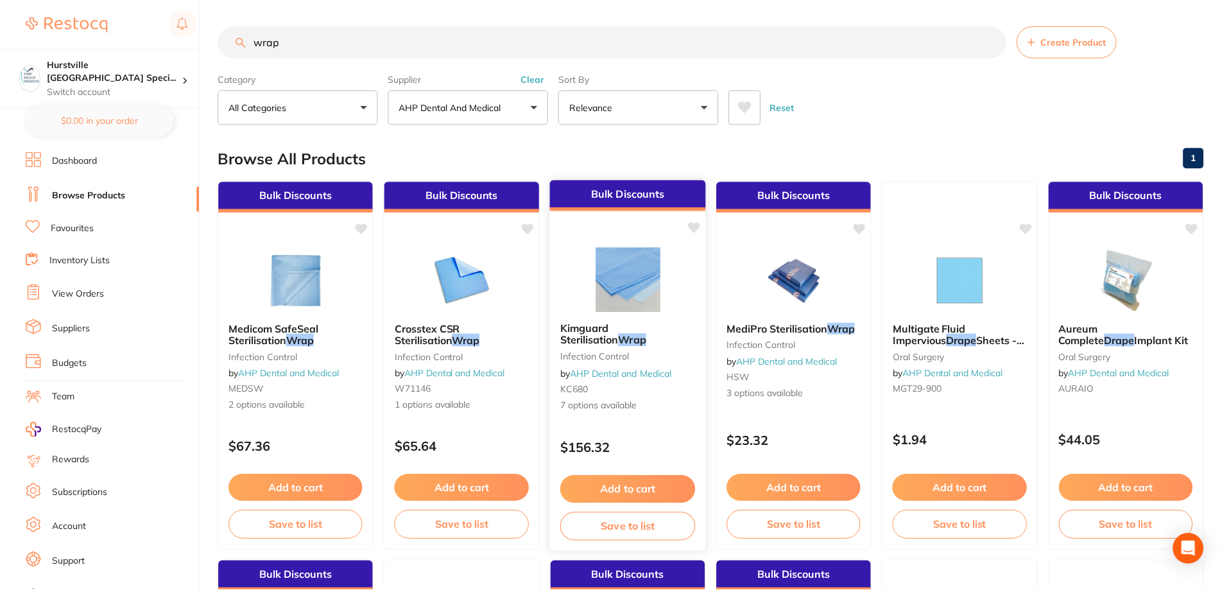
scroll to position [128, 0]
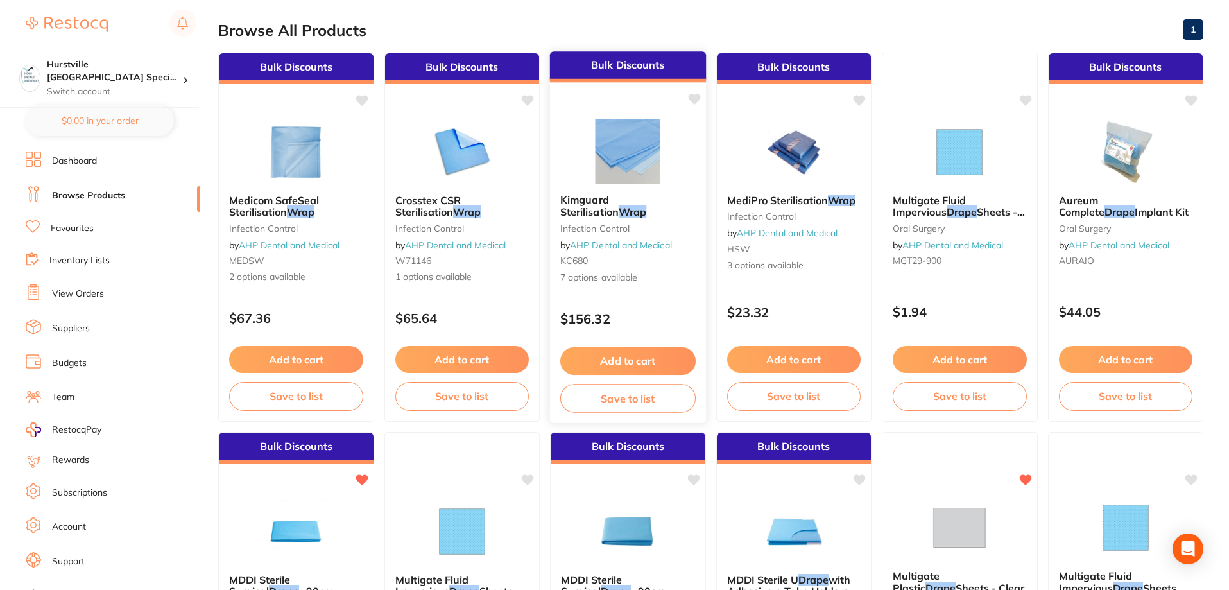
click at [625, 169] on img at bounding box center [628, 151] width 84 height 65
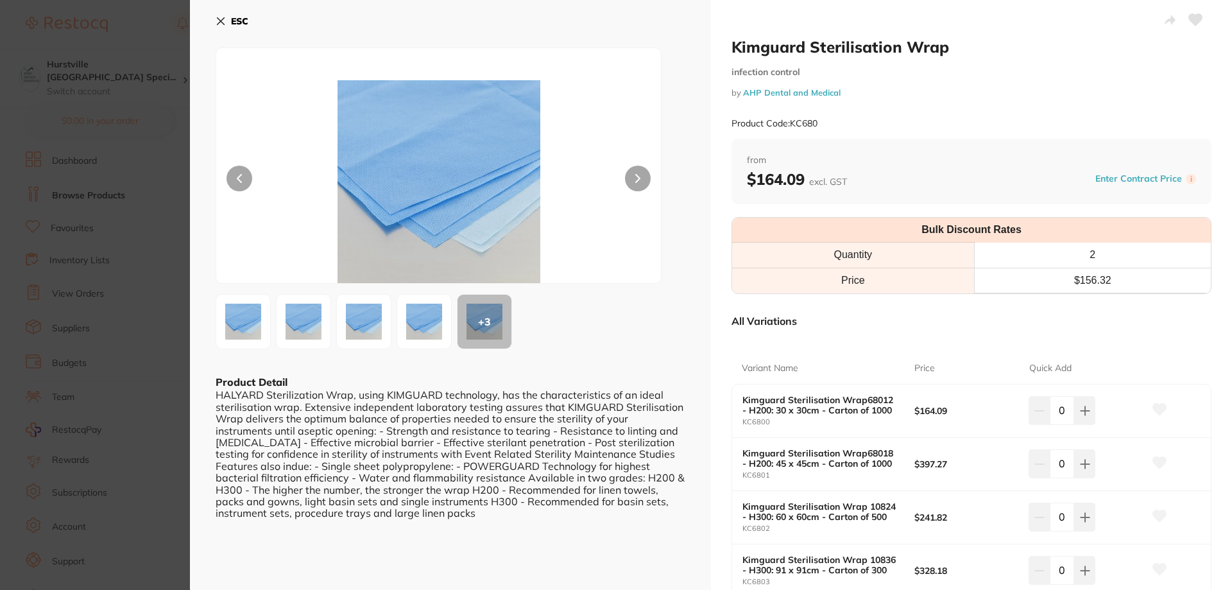
scroll to position [128, 0]
click at [221, 17] on icon at bounding box center [221, 21] width 10 height 10
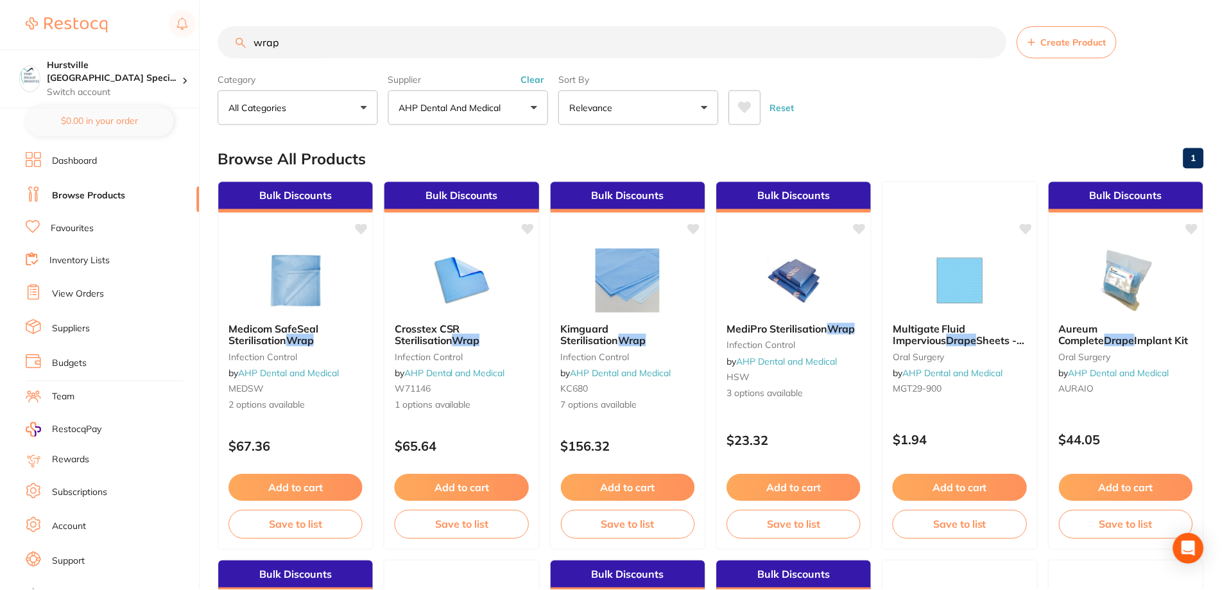
scroll to position [128, 0]
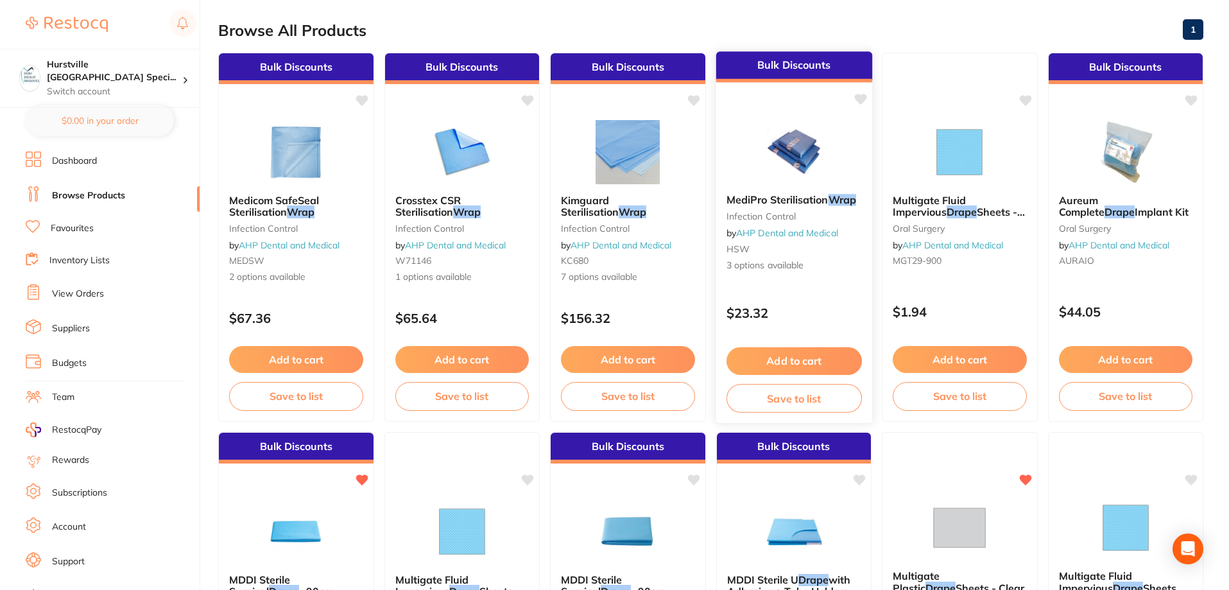
click at [748, 165] on div at bounding box center [794, 151] width 156 height 65
click at [748, 165] on section at bounding box center [614, 295] width 1229 height 590
click at [811, 136] on img at bounding box center [794, 151] width 84 height 65
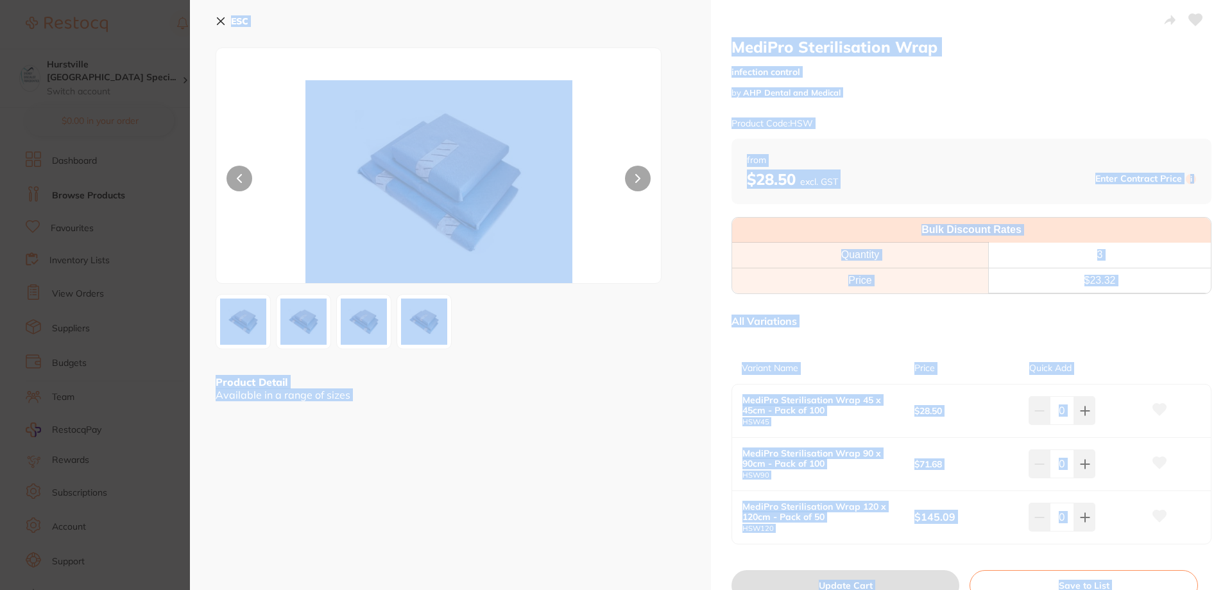
click at [648, 457] on div "ESC Product Detail Available in a range of sizes" at bounding box center [450, 318] width 521 height 637
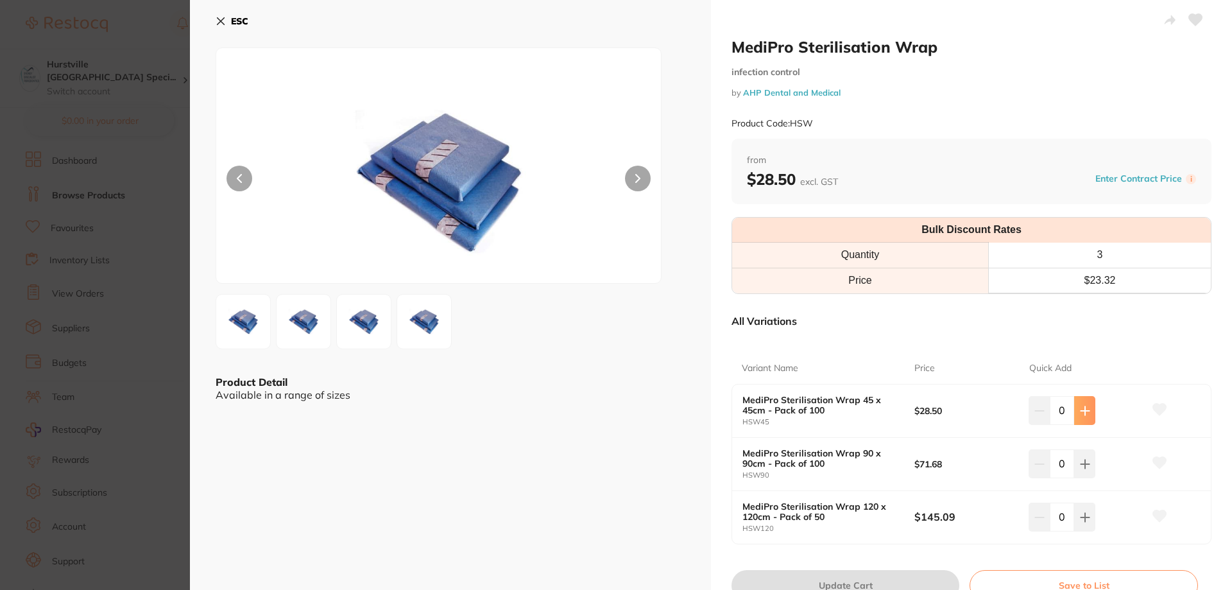
click at [1089, 415] on button at bounding box center [1085, 410] width 21 height 28
type input "1"
click at [845, 583] on button "Update Cart" at bounding box center [846, 585] width 228 height 31
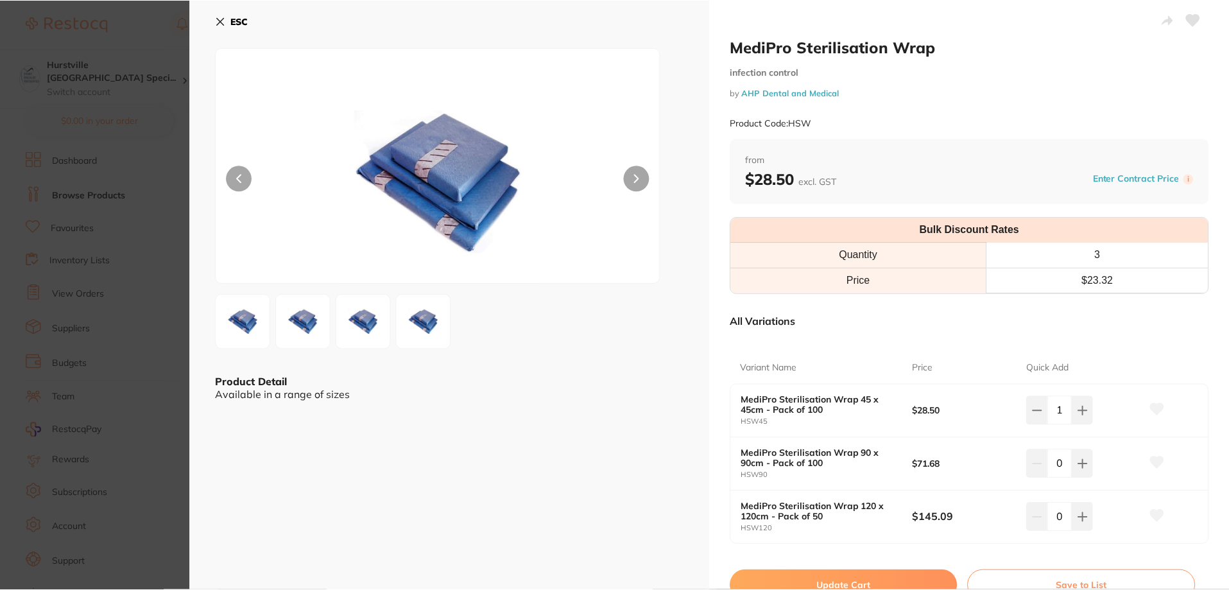
scroll to position [128, 0]
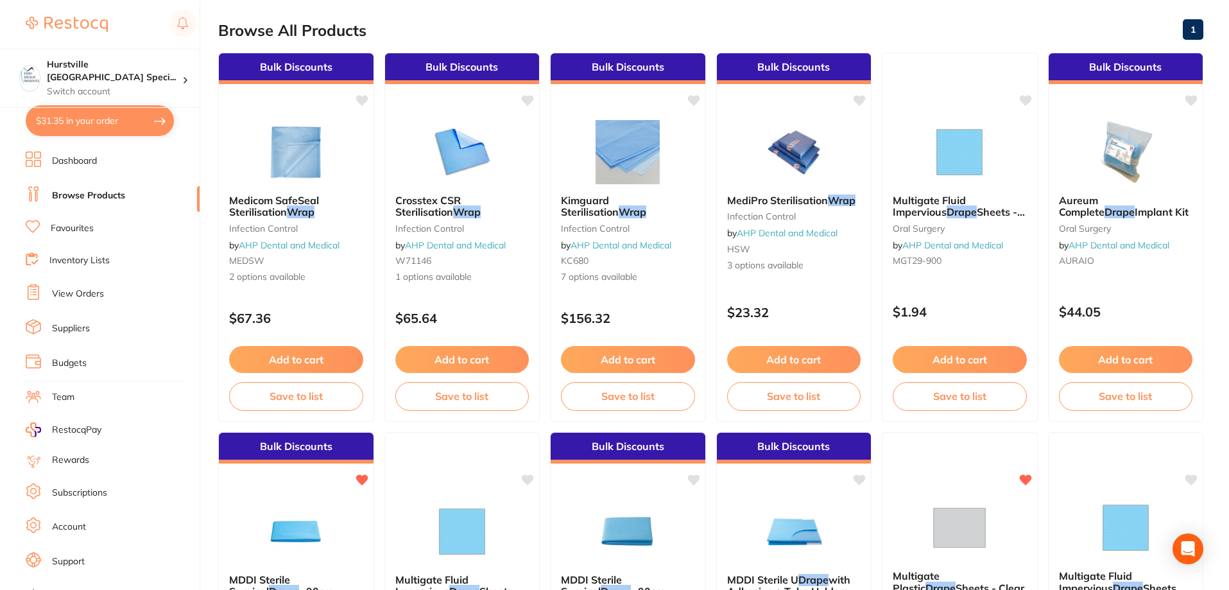
click at [105, 119] on button "$31.35 in your order" at bounding box center [100, 120] width 148 height 31
checkbox input "true"
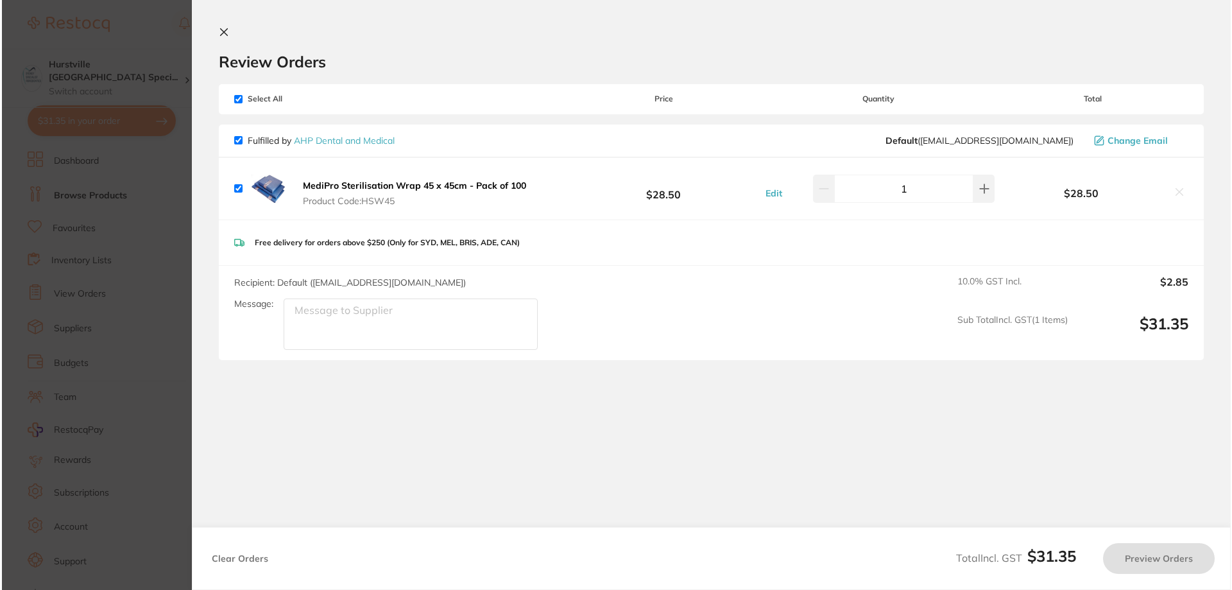
scroll to position [0, 0]
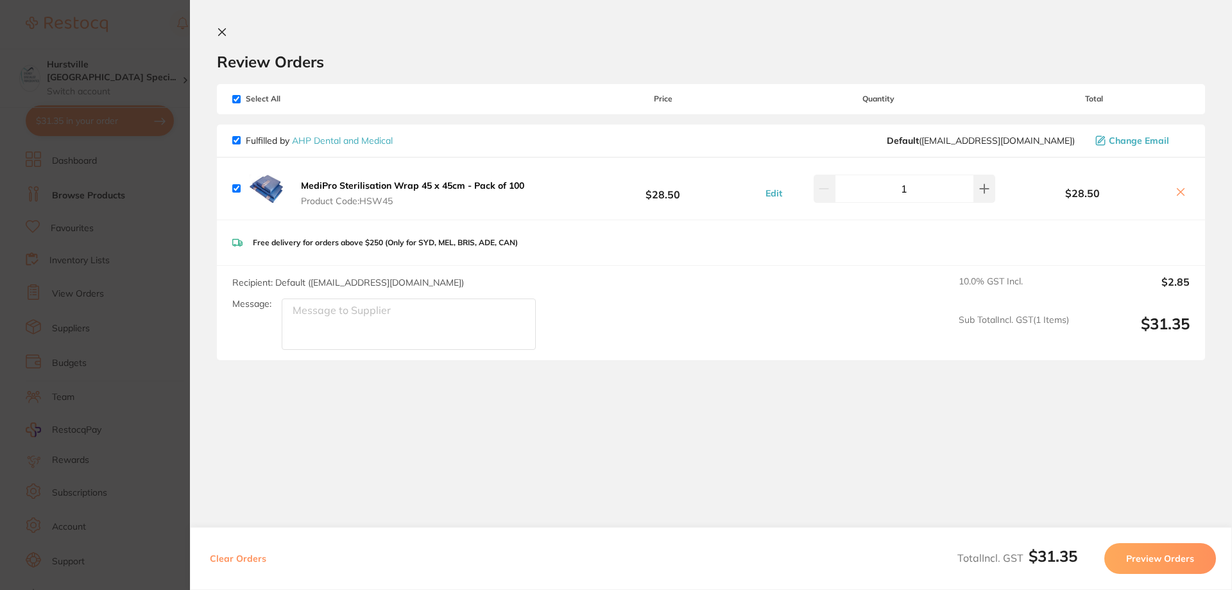
click at [223, 32] on icon at bounding box center [222, 32] width 10 height 10
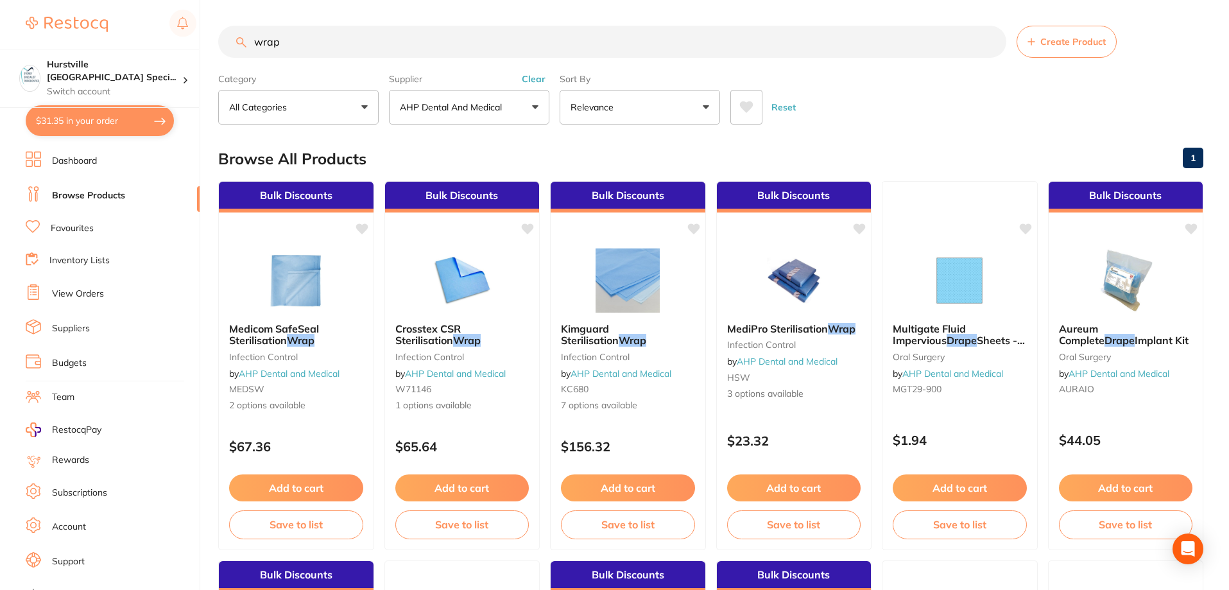
drag, startPoint x: 327, startPoint y: 45, endPoint x: 182, endPoint y: 42, distance: 145.7
click at [182, 42] on div "$31.35 Hurstville Sydney Speci... Switch account Hurstville Sydney Specialist P…" at bounding box center [614, 295] width 1229 height 590
type input "tube"
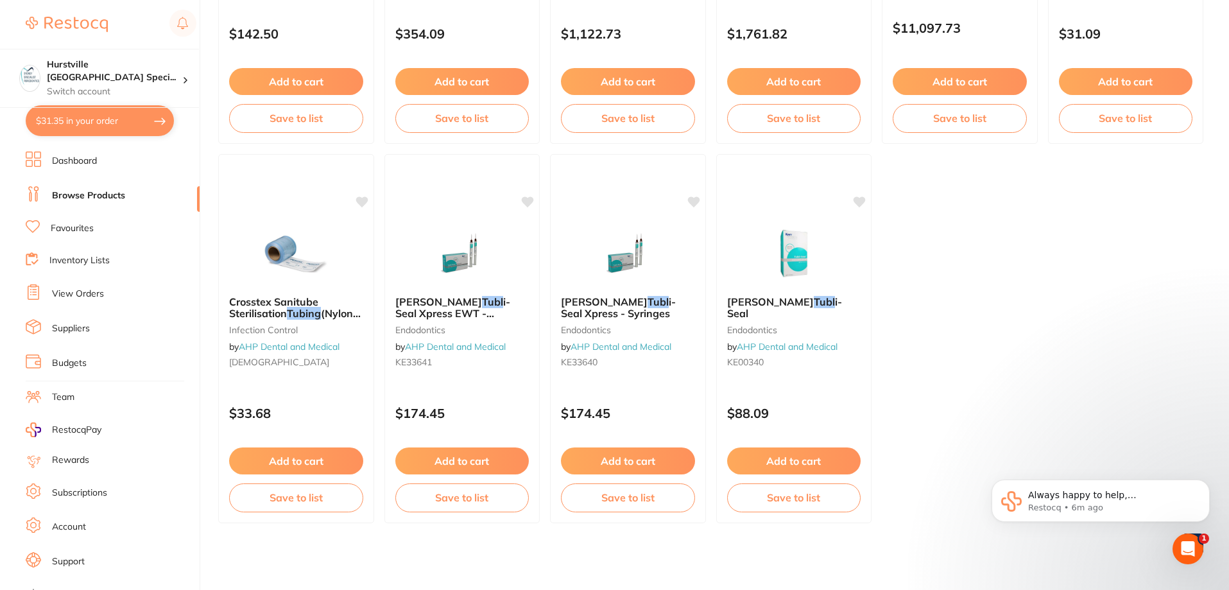
click at [1181, 550] on icon "Open Intercom Messenger" at bounding box center [1188, 549] width 21 height 21
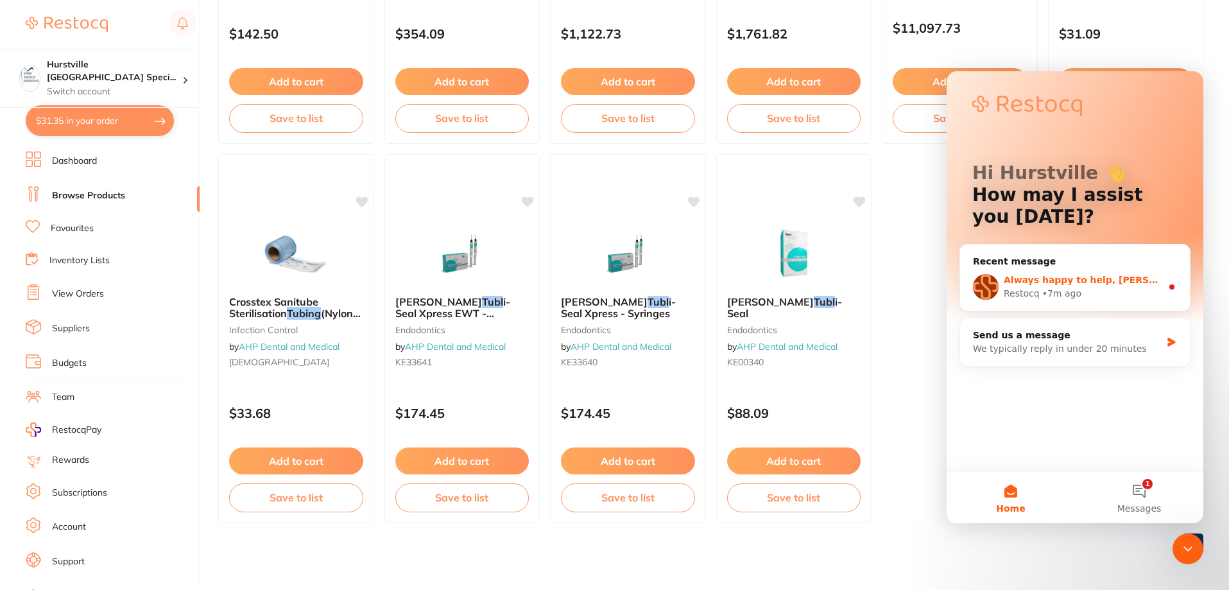
click at [1032, 284] on span "Always happy to help, Sehee! Have a good one as well 😊" at bounding box center [1174, 280] width 341 height 10
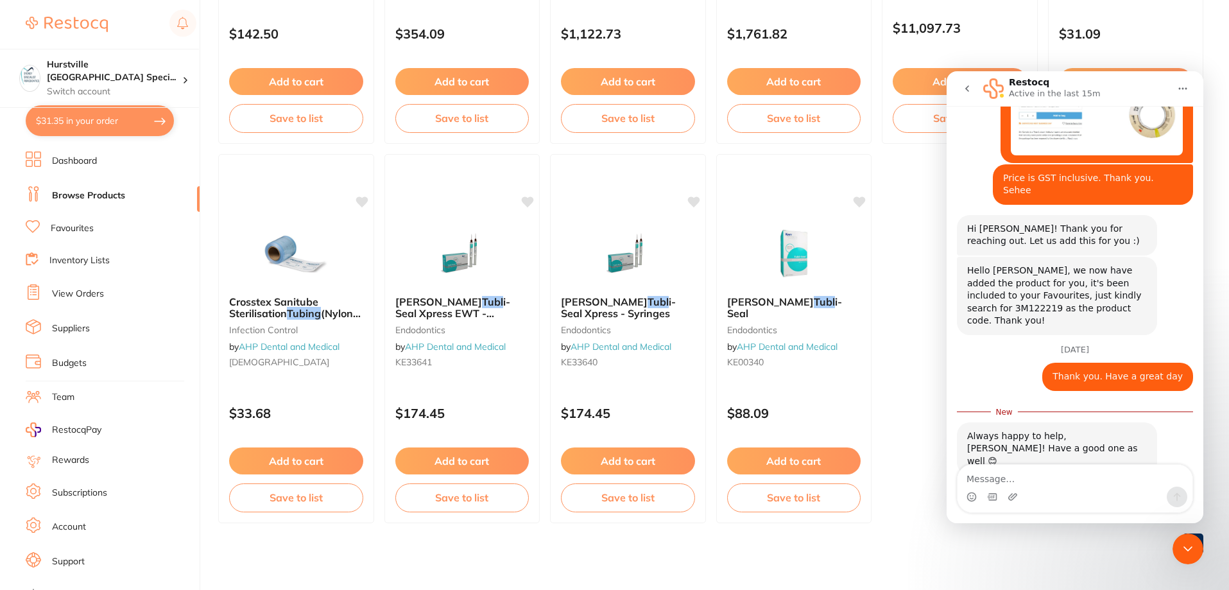
scroll to position [137, 0]
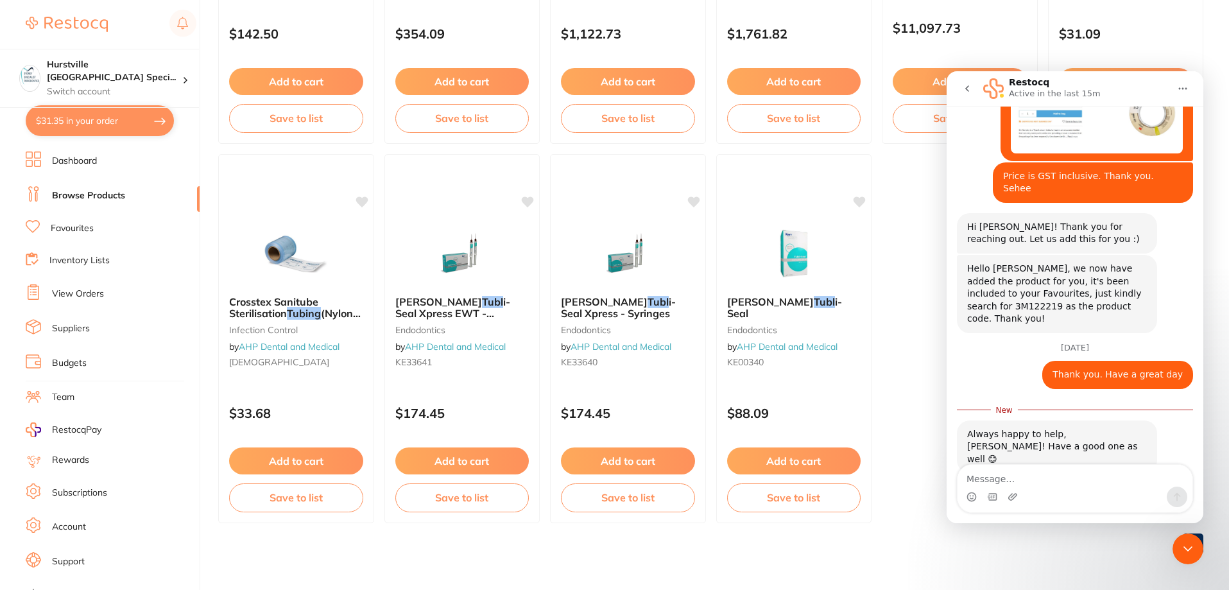
click at [1186, 538] on div "Close Intercom Messenger" at bounding box center [1188, 548] width 31 height 31
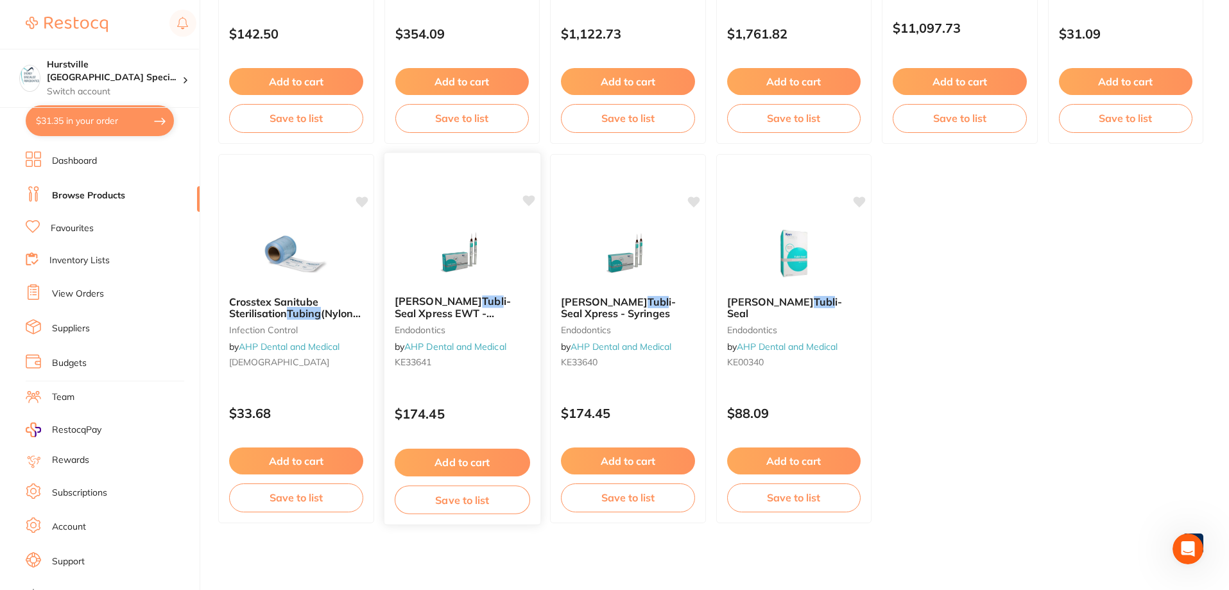
scroll to position [116, 0]
